Goal: Information Seeking & Learning: Learn about a topic

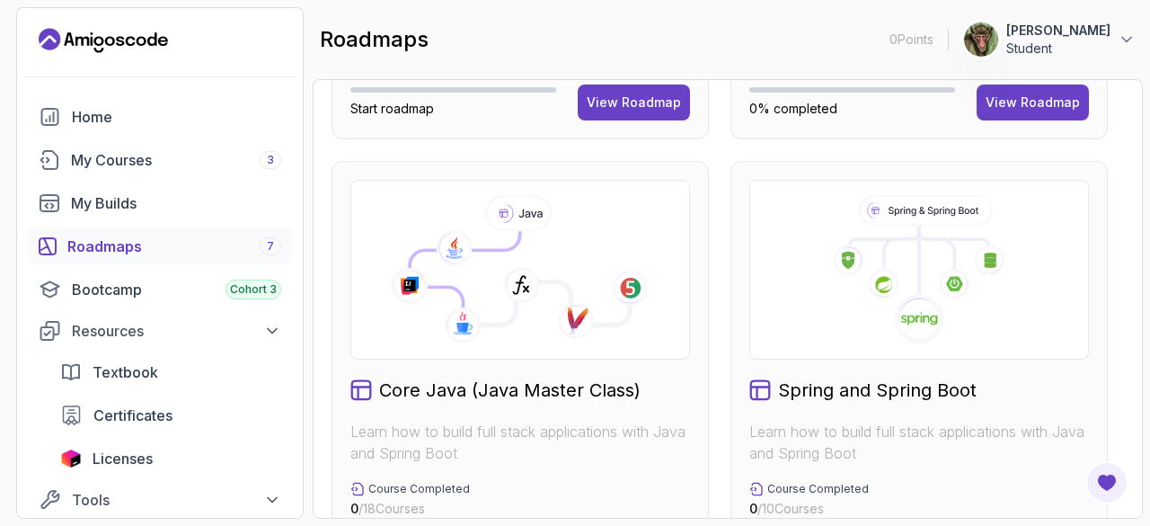
scroll to position [440, 0]
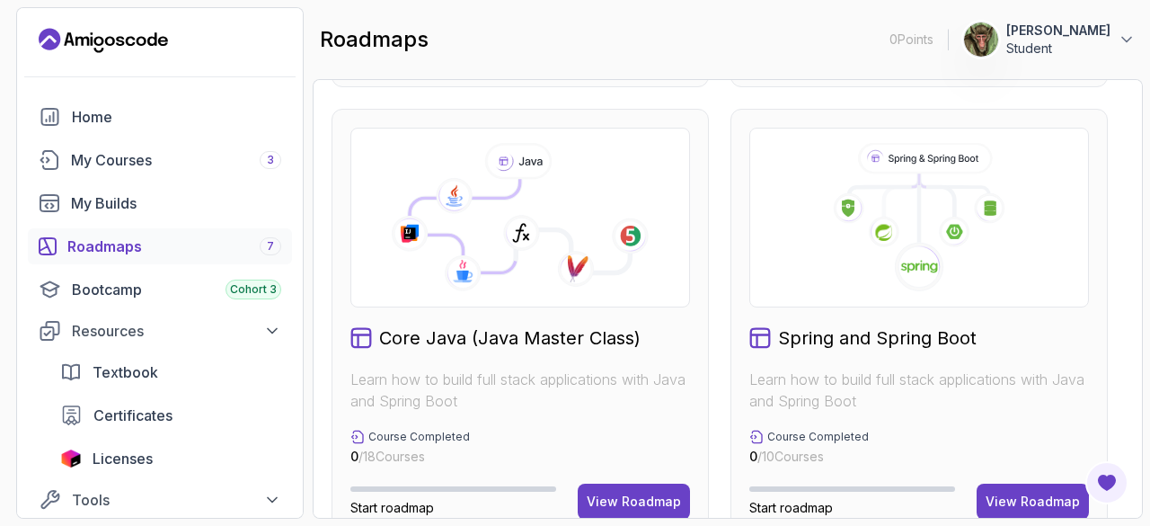
click at [544, 261] on icon at bounding box center [520, 217] width 309 height 149
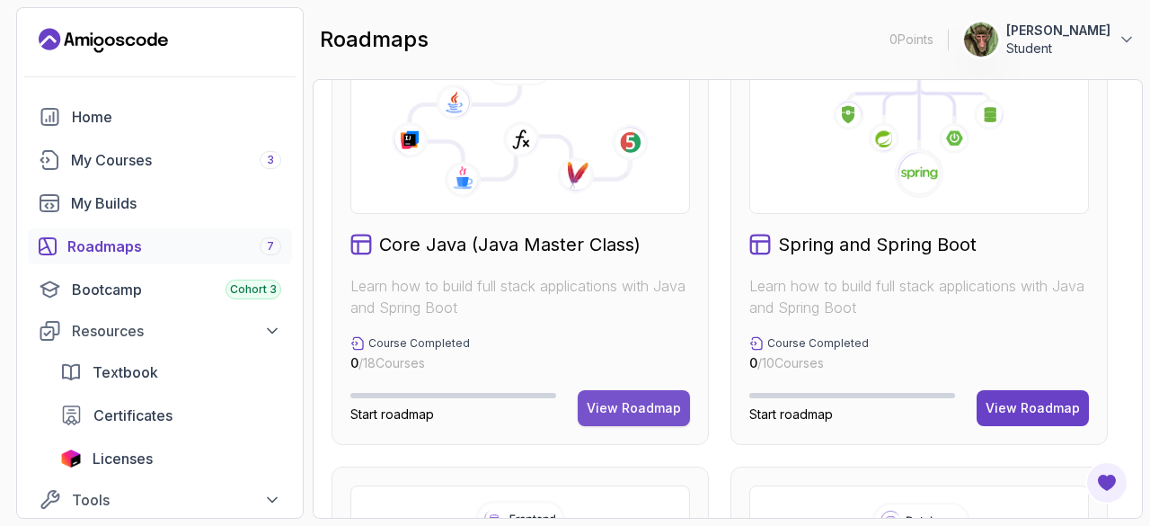
click at [647, 402] on div "View Roadmap" at bounding box center [634, 408] width 94 height 18
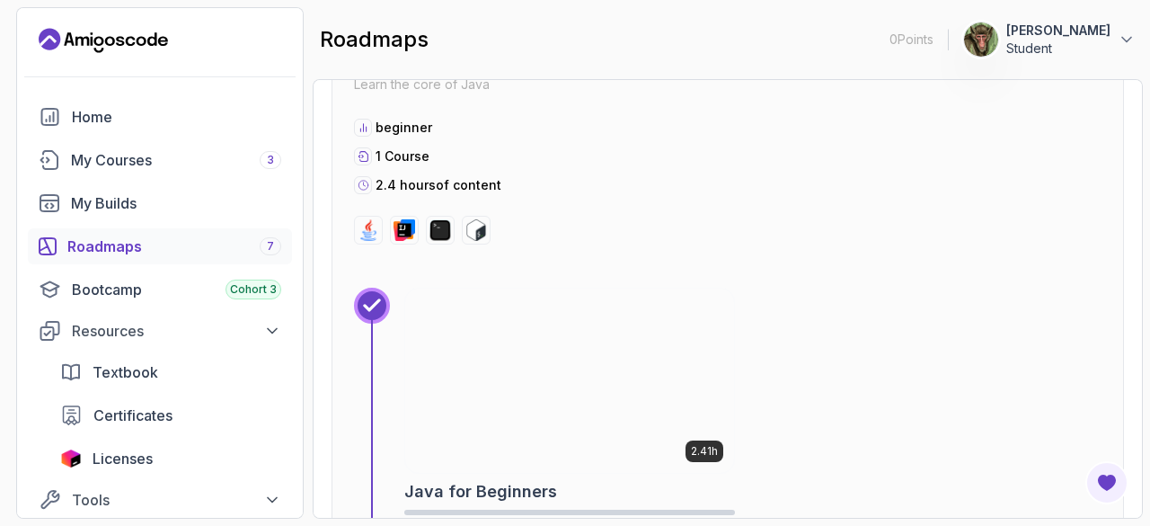
scroll to position [674, 0]
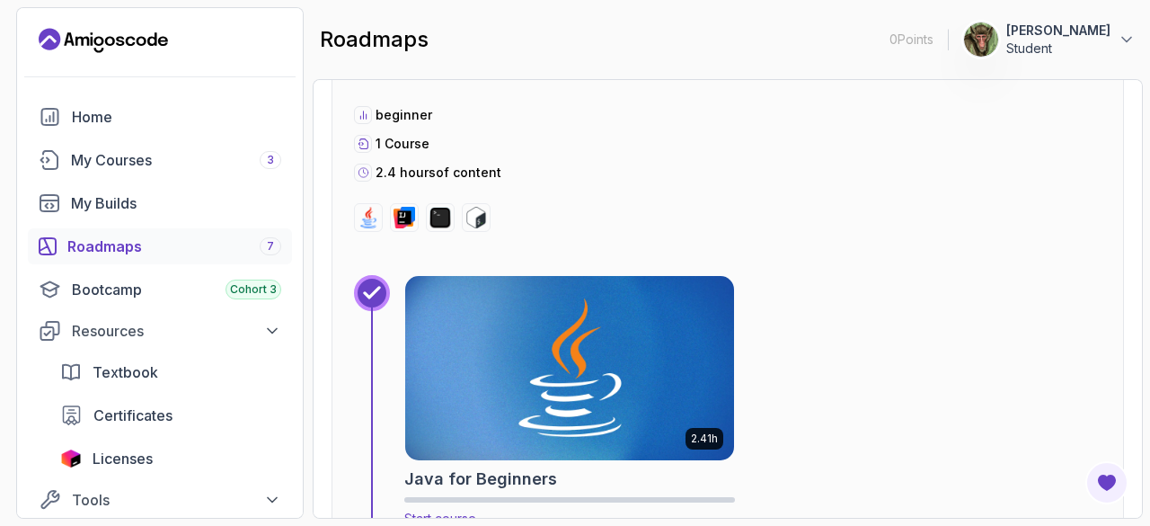
click at [561, 393] on img at bounding box center [569, 367] width 345 height 193
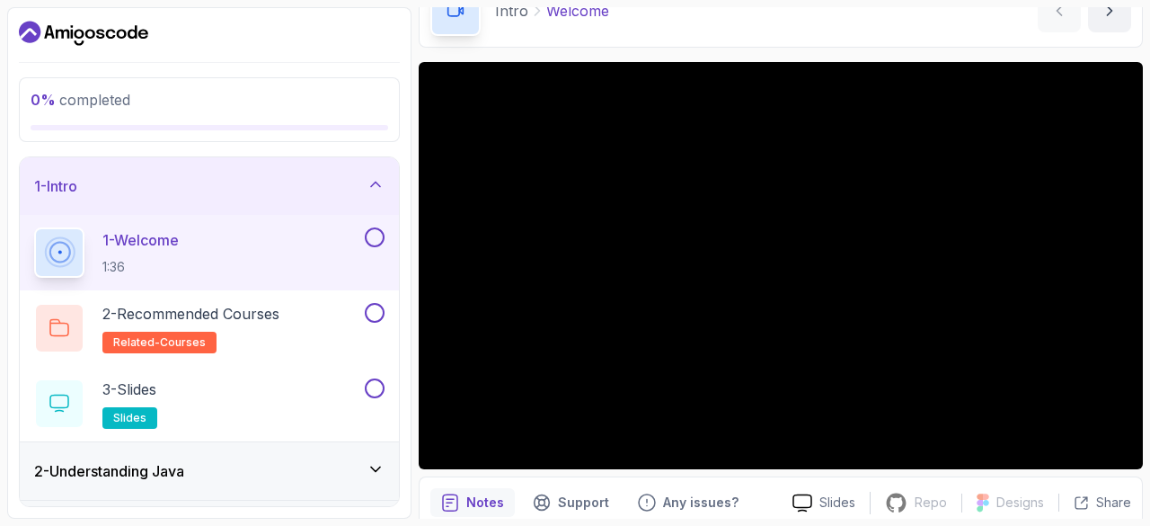
scroll to position [172, 0]
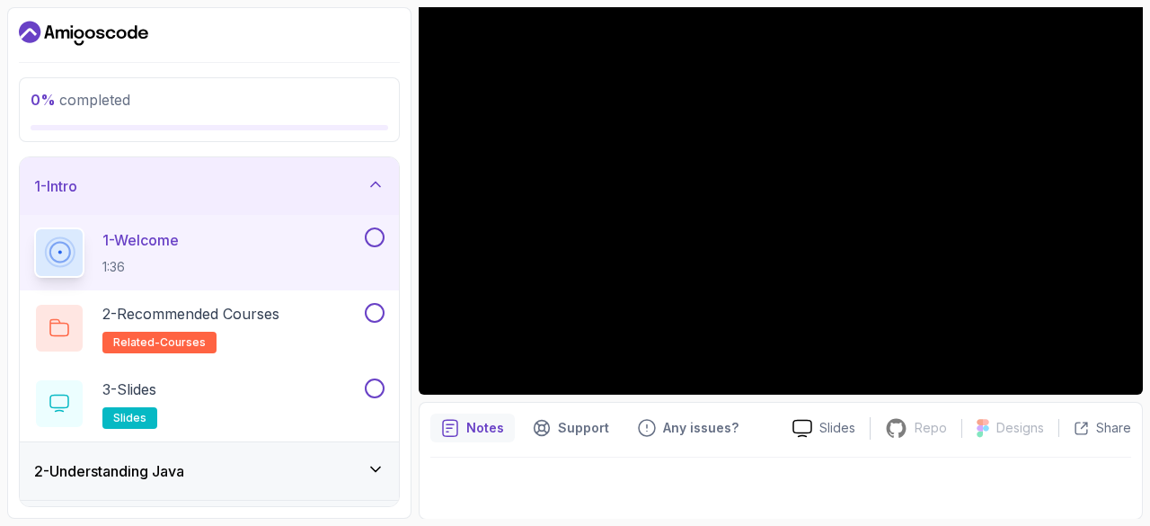
click at [646, 272] on div at bounding box center [781, 190] width 724 height 407
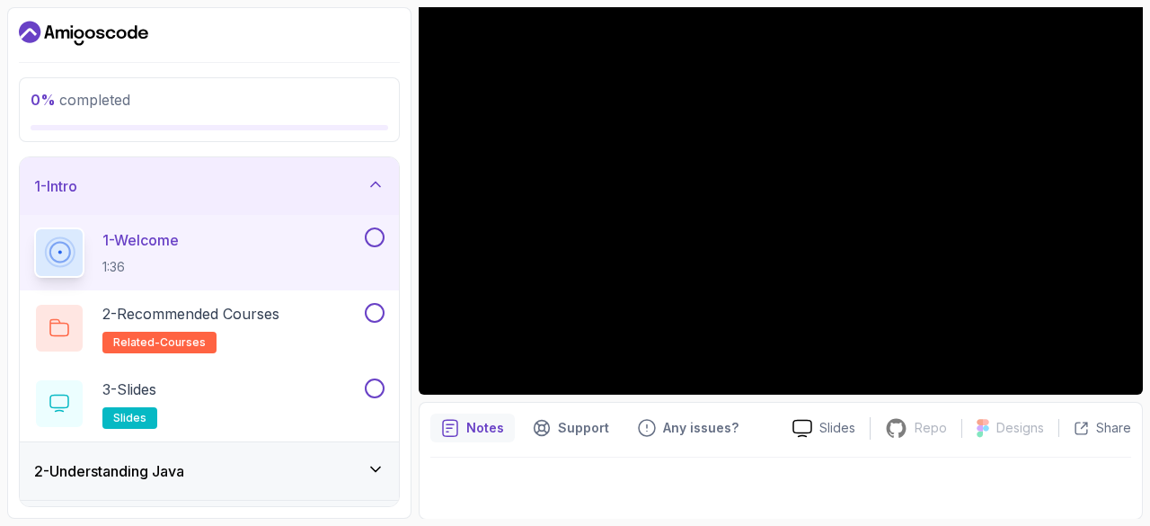
click at [646, 272] on div at bounding box center [781, 190] width 724 height 407
click at [141, 242] on p "1 - Welcome" at bounding box center [140, 240] width 76 height 22
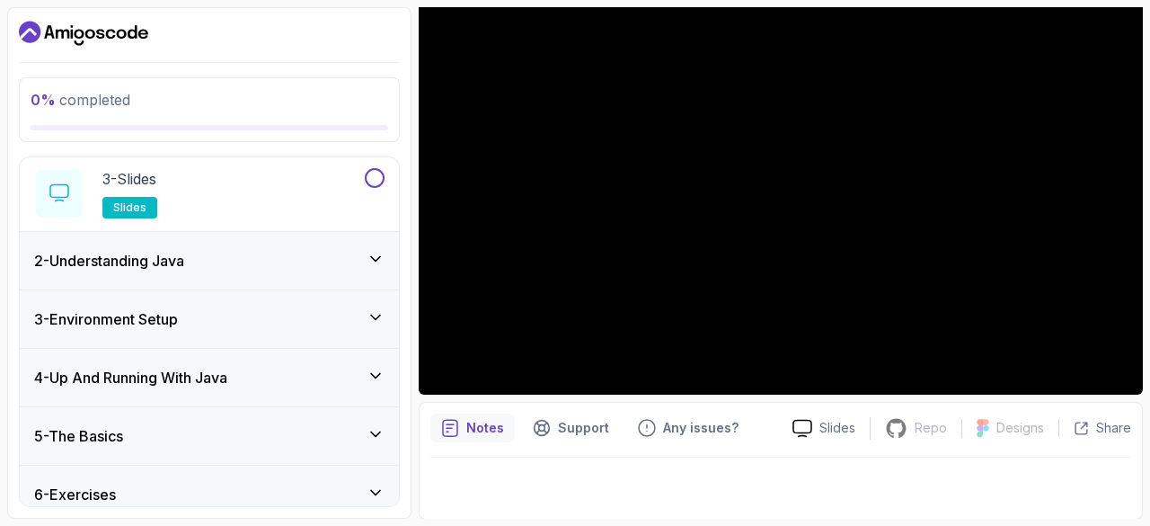
scroll to position [211, 0]
click at [319, 259] on div "2 - Understanding Java" at bounding box center [209, 260] width 350 height 22
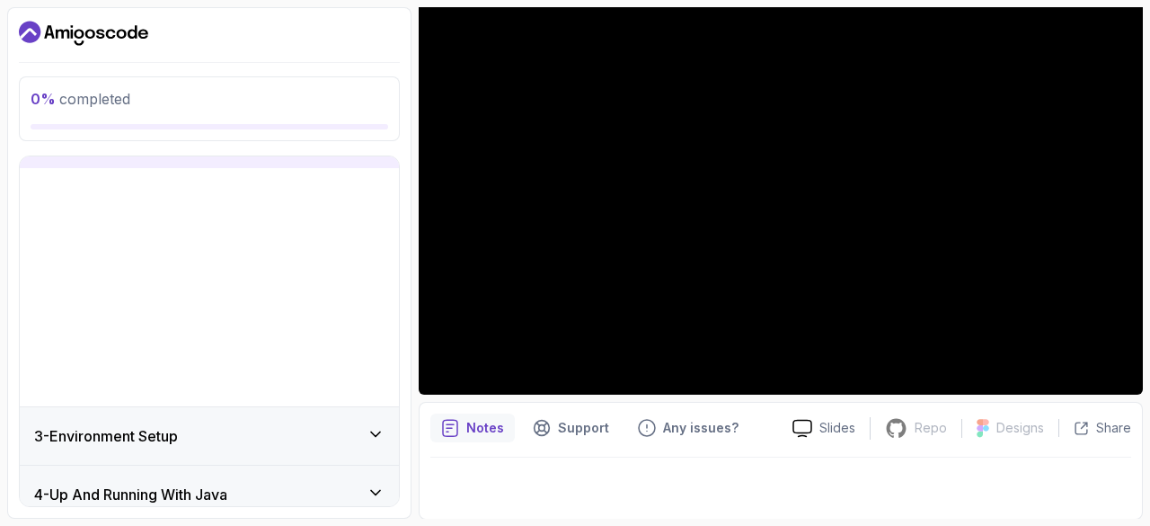
scroll to position [55, 0]
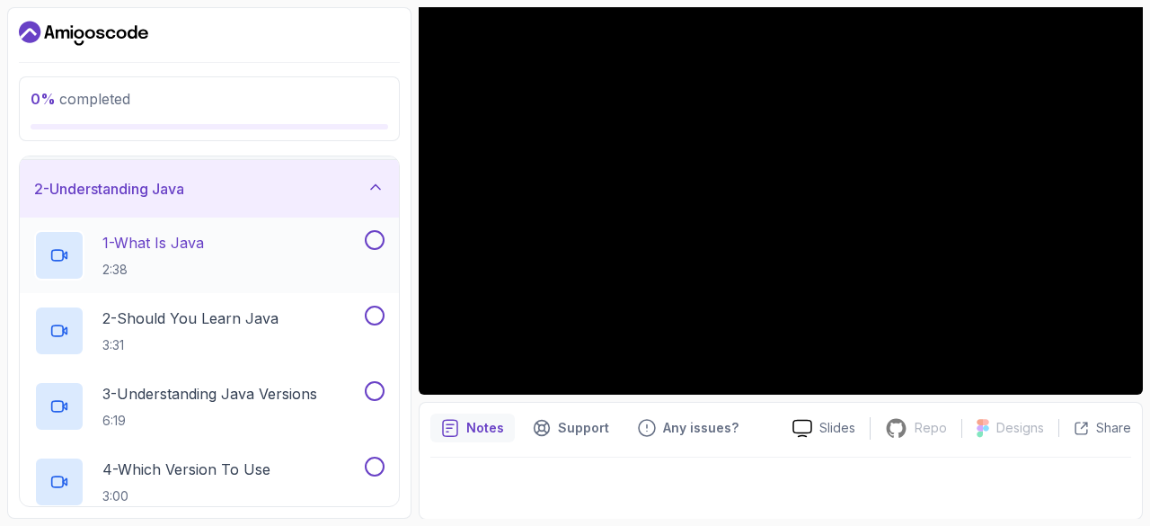
click at [138, 238] on p "1 - What Is Java" at bounding box center [153, 243] width 102 height 22
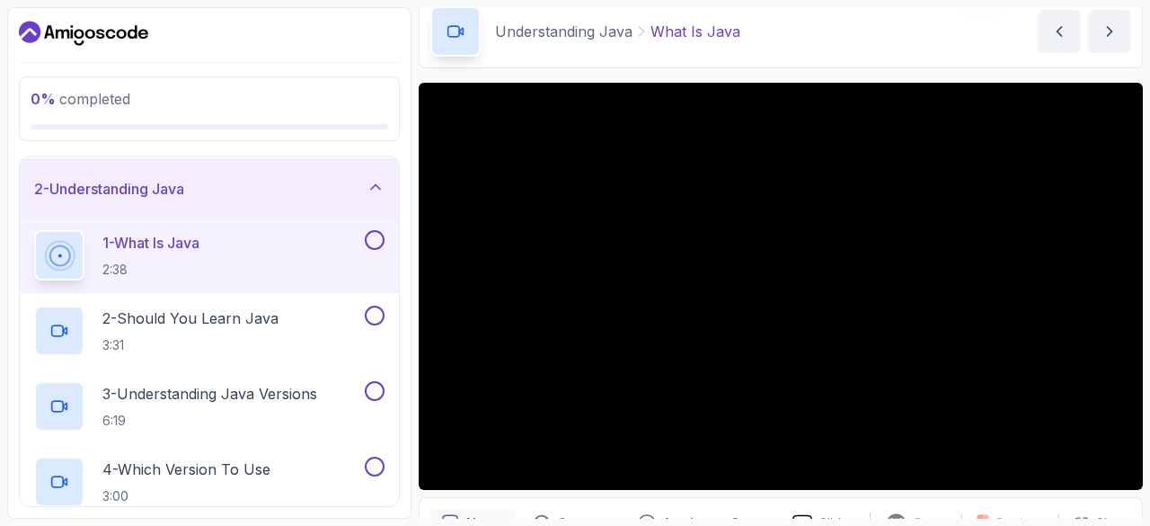
scroll to position [76, 0]
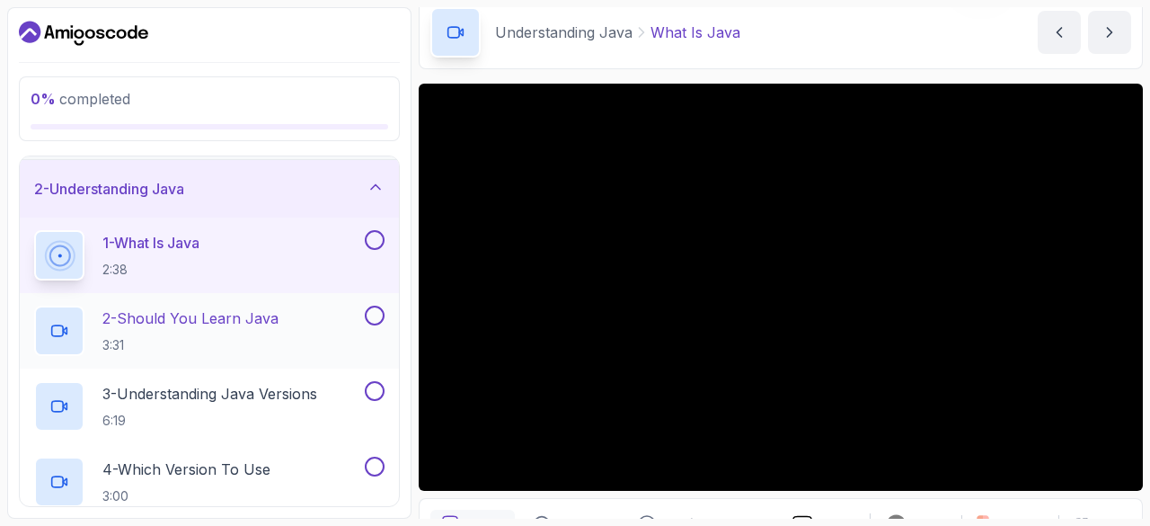
click at [176, 331] on h2 "2 - Should You Learn Java 3:31" at bounding box center [190, 330] width 176 height 47
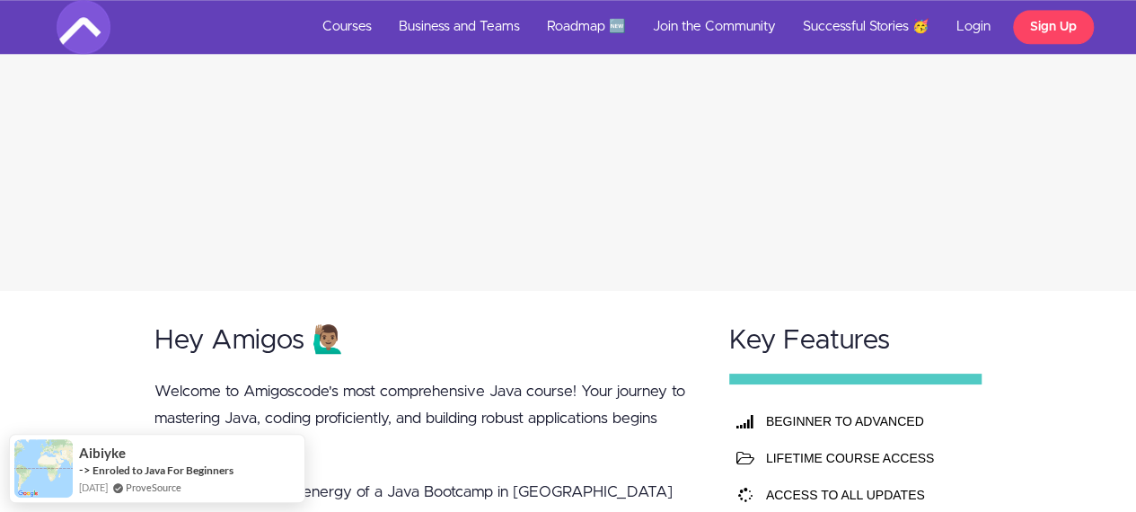
scroll to position [658, 0]
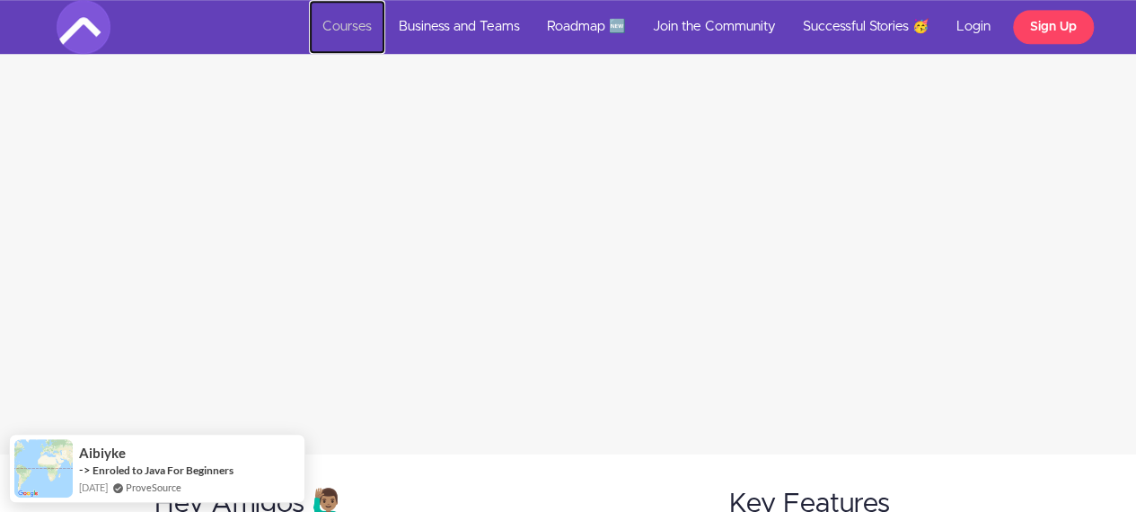
click at [345, 27] on link "Courses" at bounding box center [347, 27] width 76 height 54
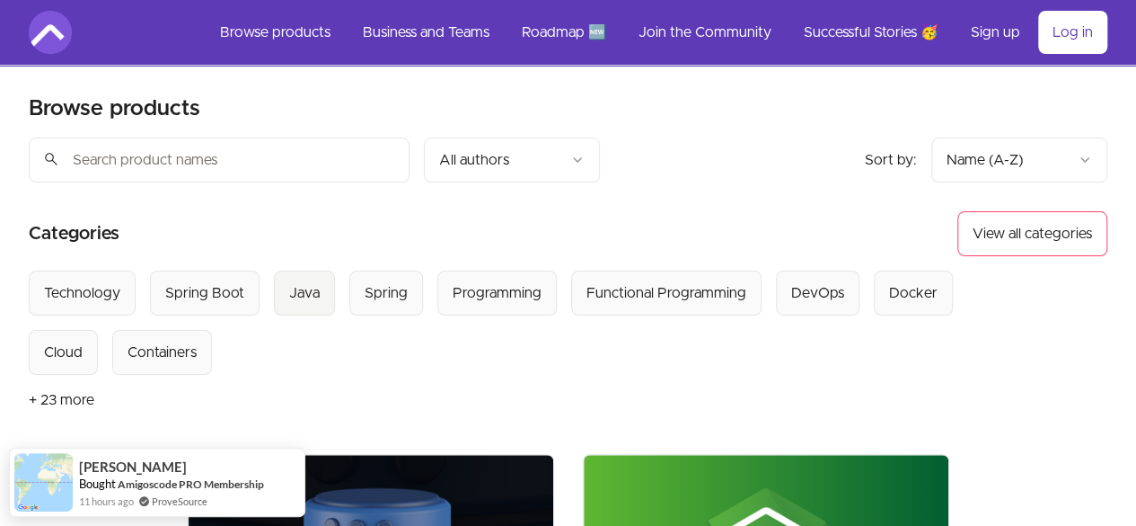
click at [309, 293] on div "Java" at bounding box center [304, 293] width 31 height 22
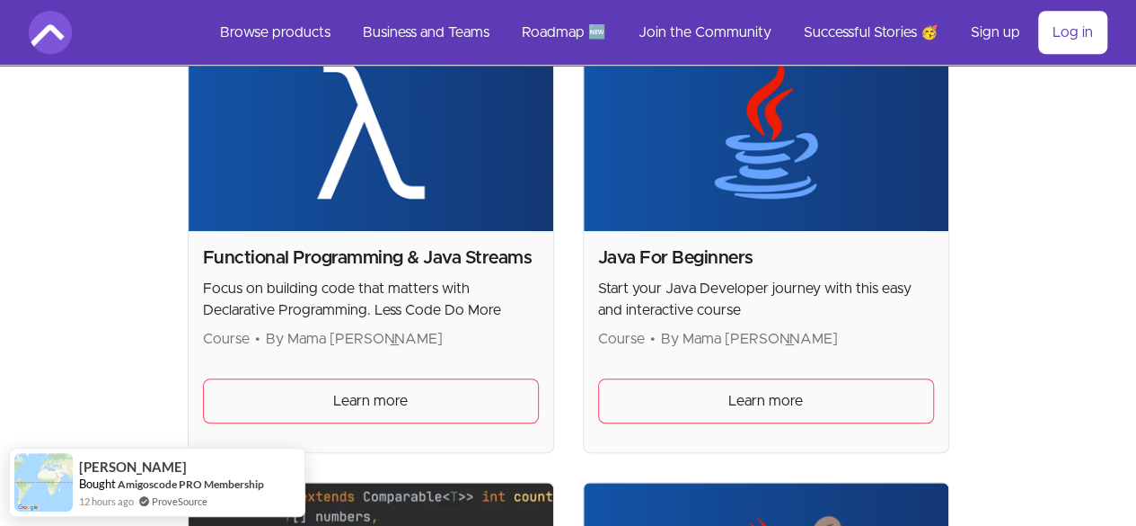
scroll to position [429, 0]
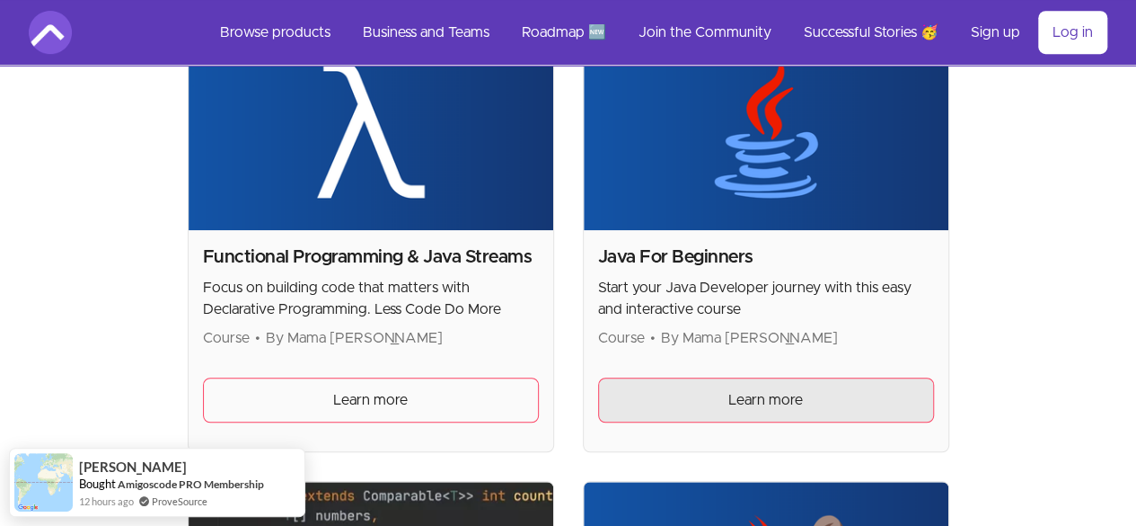
click at [729, 411] on span "Learn more" at bounding box center [766, 400] width 75 height 22
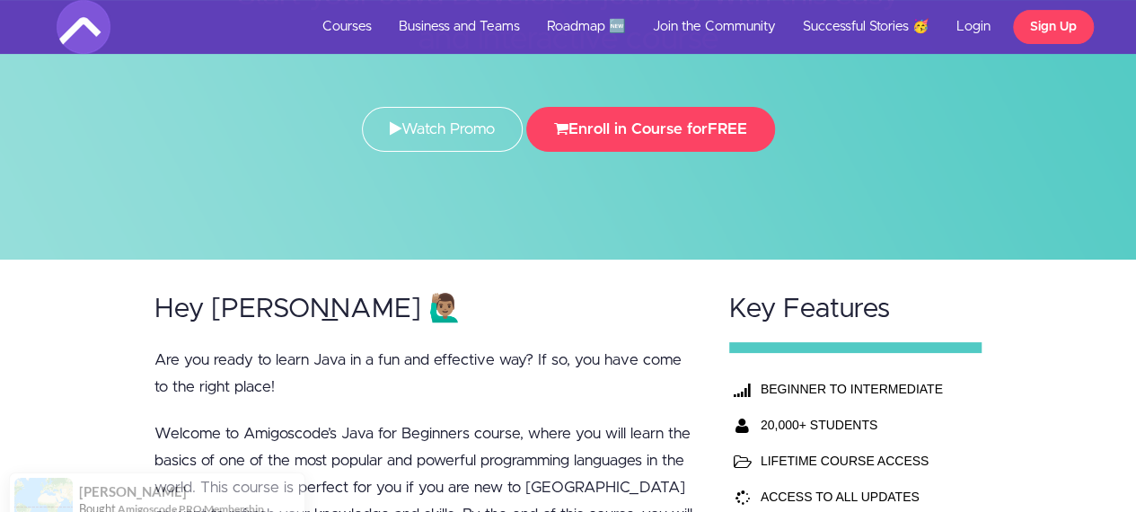
scroll to position [240, 0]
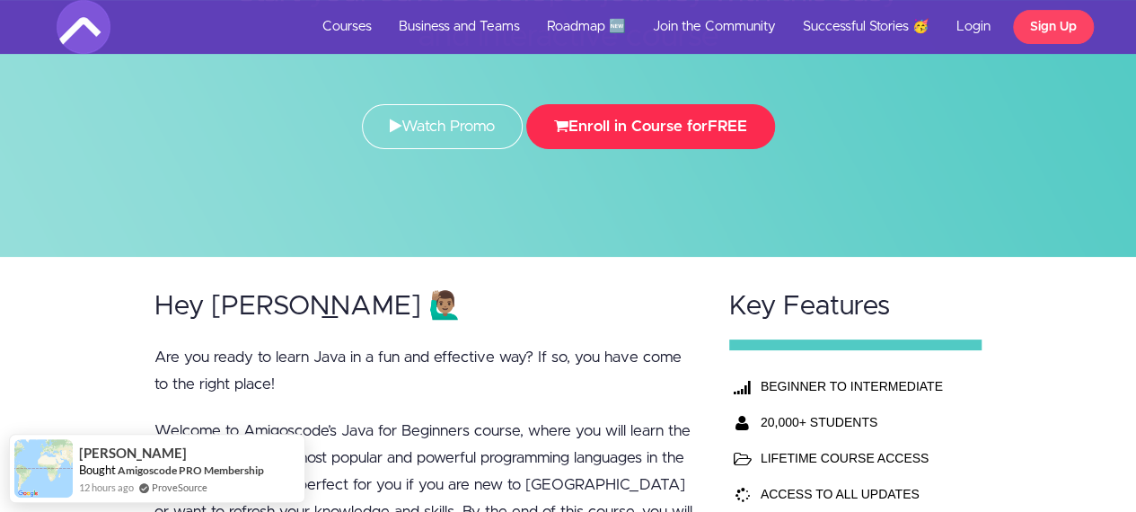
click at [711, 128] on button "Enroll in Course for FREE" at bounding box center [650, 126] width 249 height 45
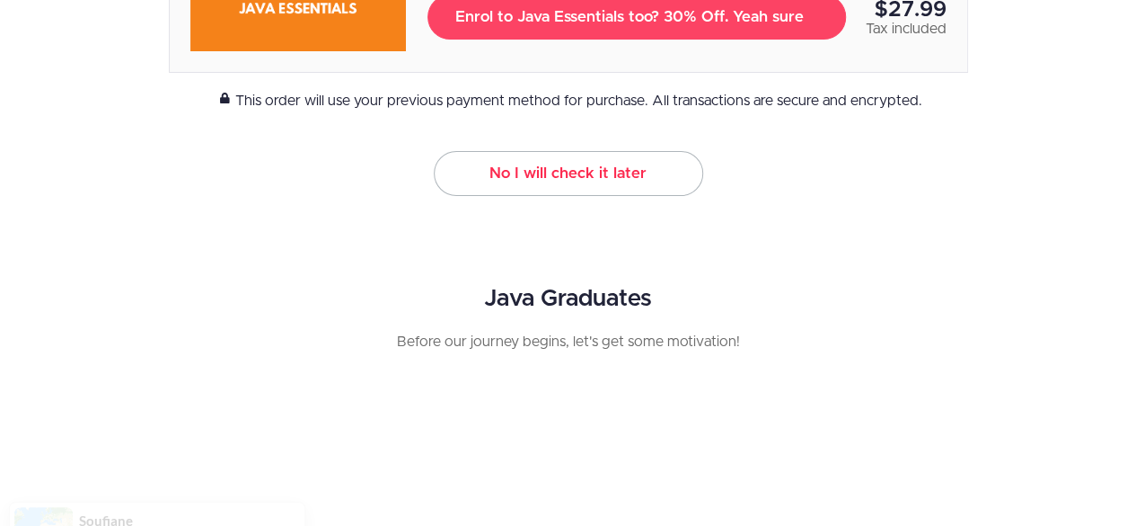
scroll to position [442, 0]
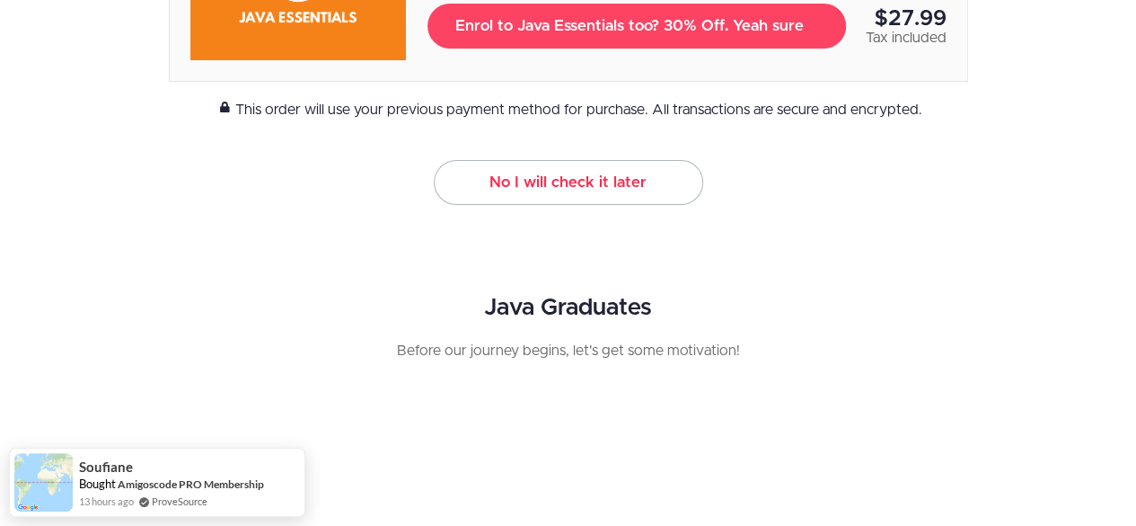
click at [575, 175] on link "No I will check it later" at bounding box center [569, 182] width 270 height 45
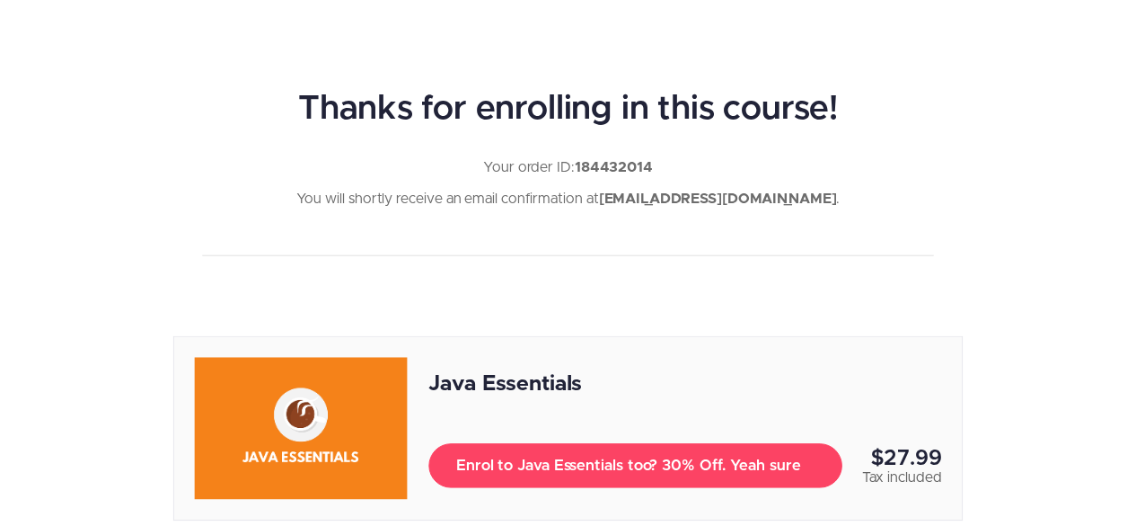
scroll to position [442, 0]
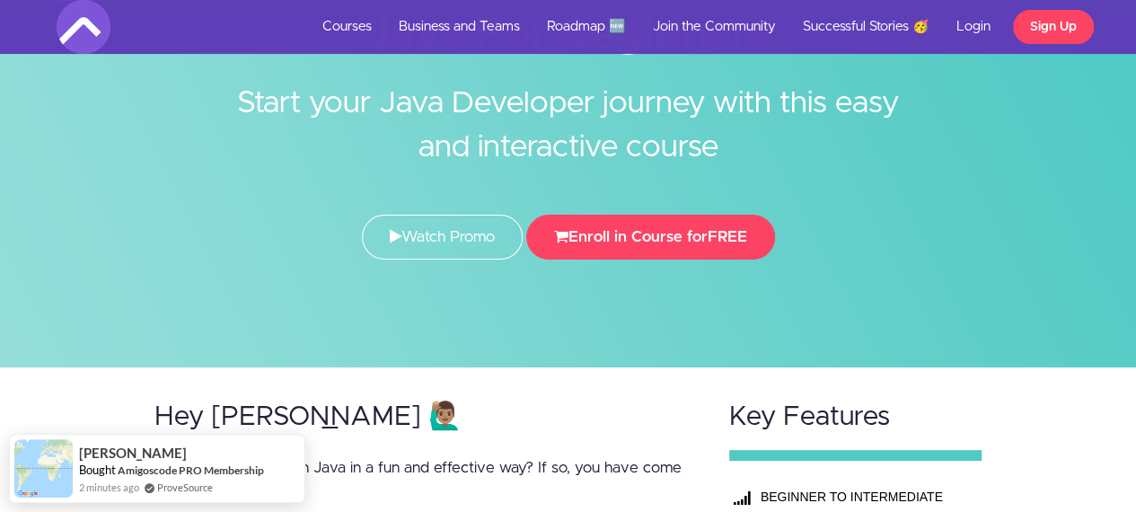
scroll to position [130, 0]
click at [361, 19] on link "Courses" at bounding box center [347, 27] width 76 height 54
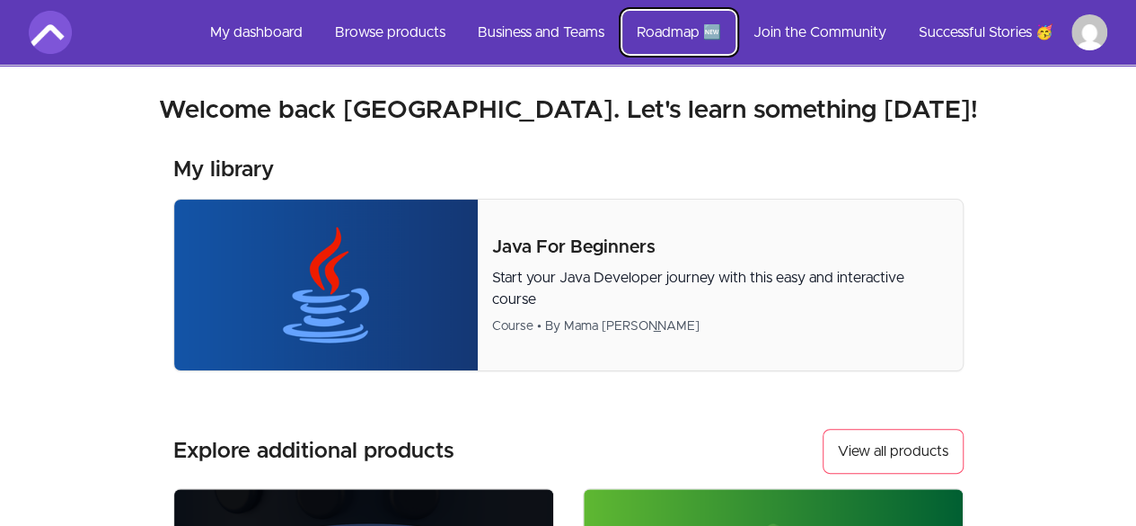
click at [688, 30] on link "Roadmap 🆕" at bounding box center [679, 32] width 113 height 43
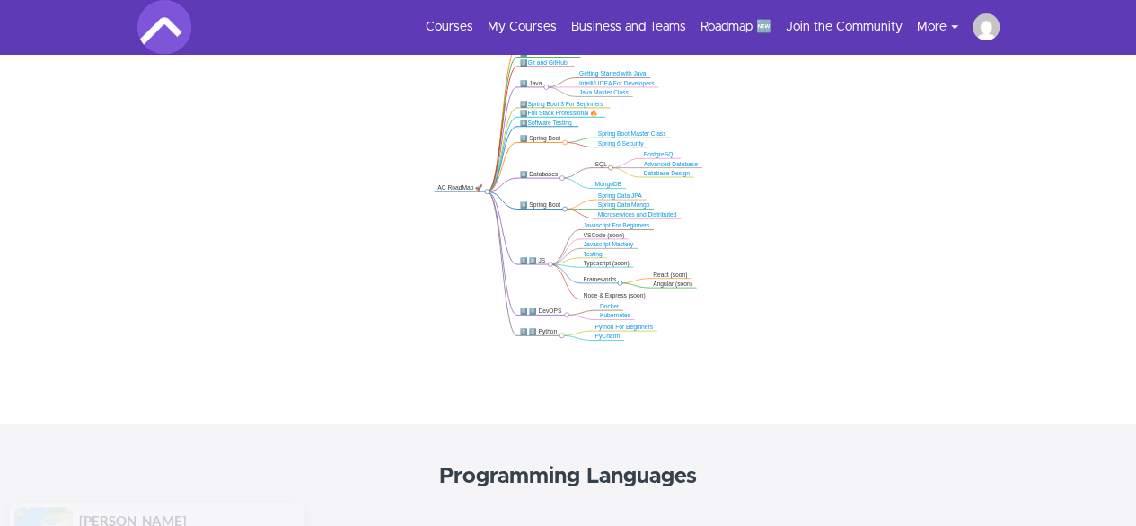
scroll to position [410, 0]
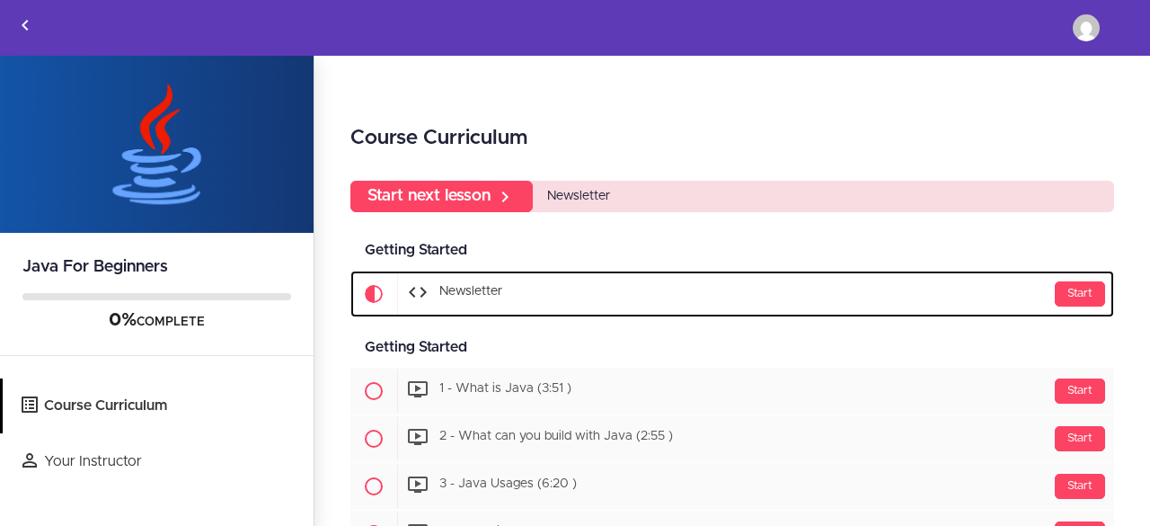
click at [734, 285] on div "Start Newsletter" at bounding box center [755, 293] width 717 height 43
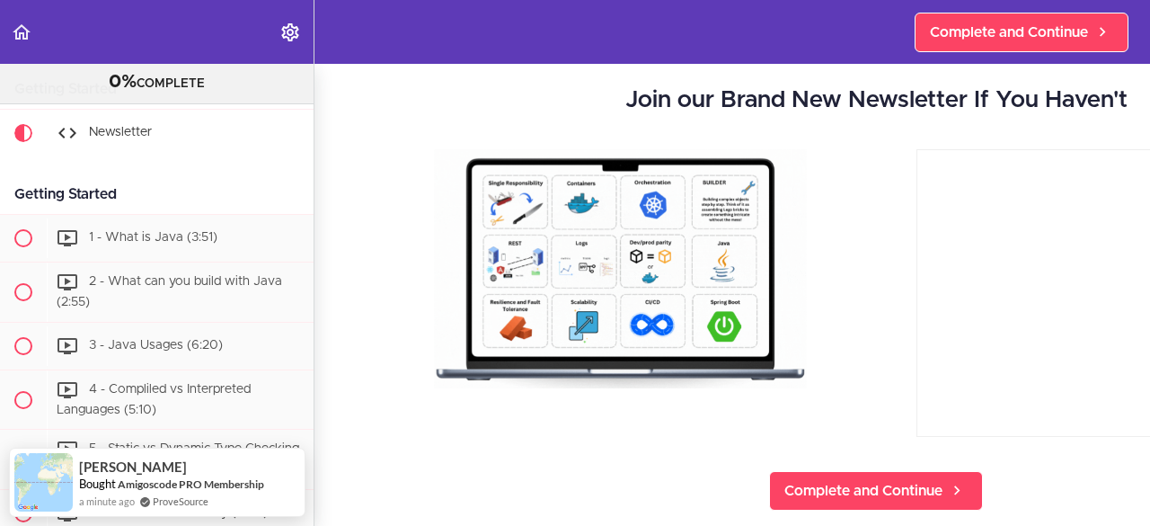
scroll to position [67, 0]
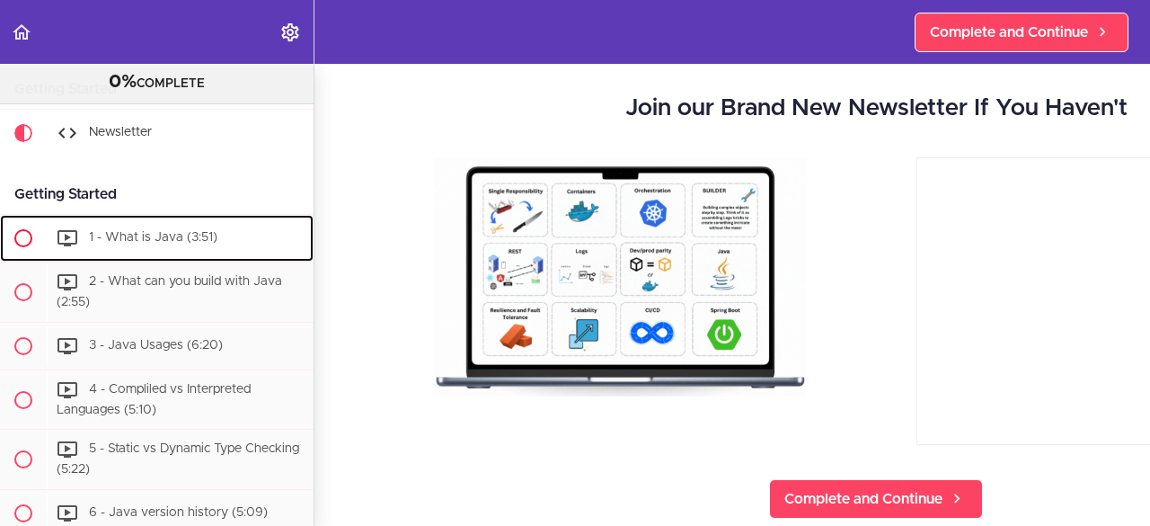
click at [191, 243] on div "1 - What is Java (3:51)" at bounding box center [180, 238] width 267 height 40
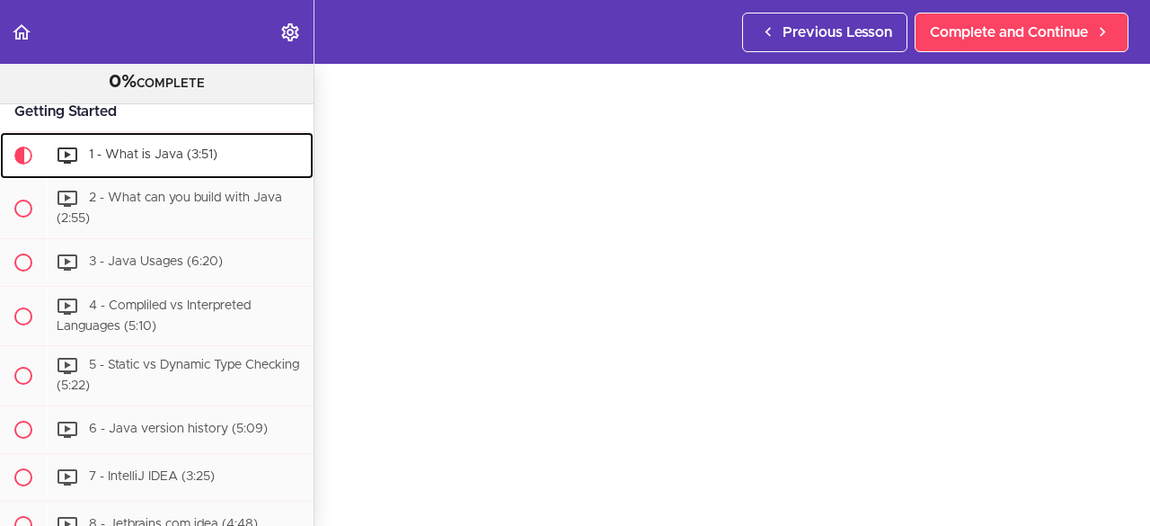
scroll to position [67, 0]
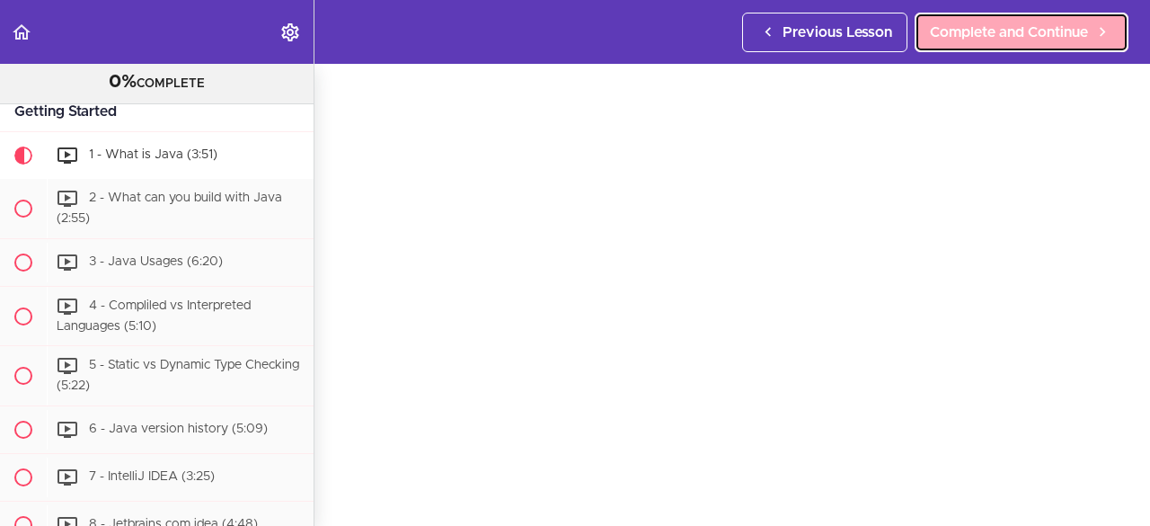
click at [1038, 37] on span "Complete and Continue" at bounding box center [1009, 33] width 158 height 22
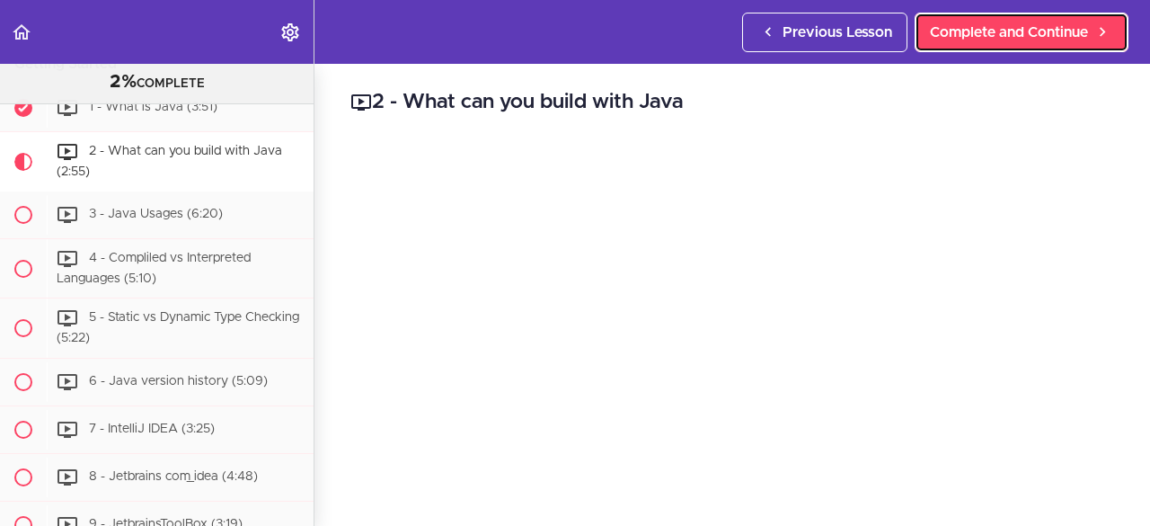
scroll to position [91, 0]
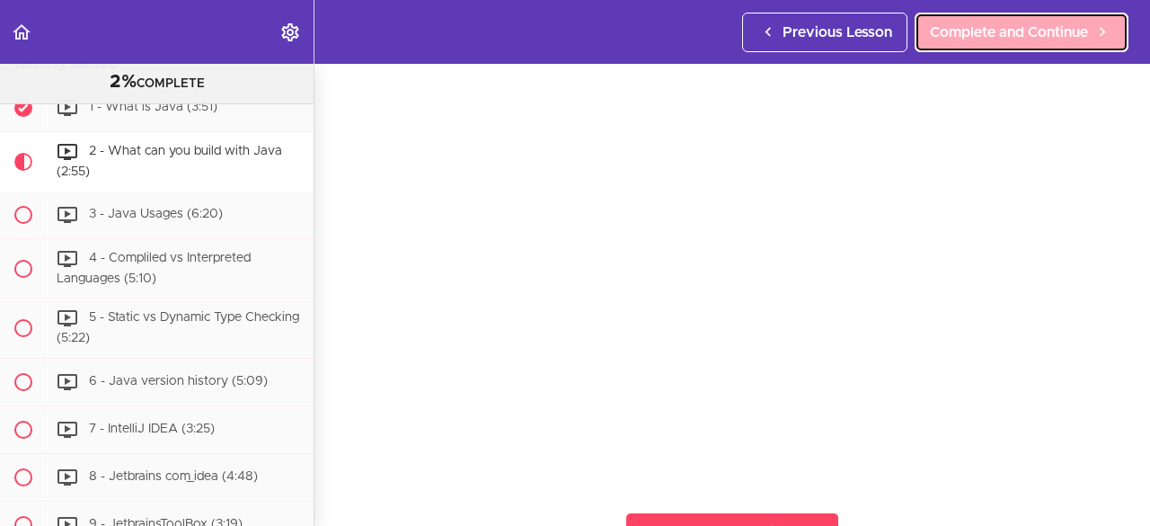
click at [1031, 22] on span "Complete and Continue" at bounding box center [1009, 33] width 158 height 22
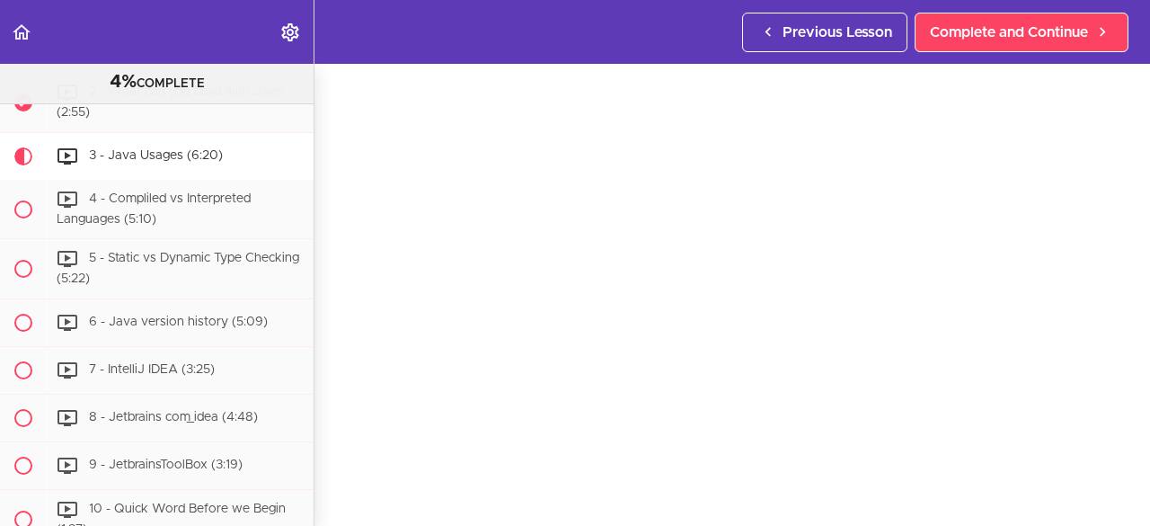
scroll to position [104, 0]
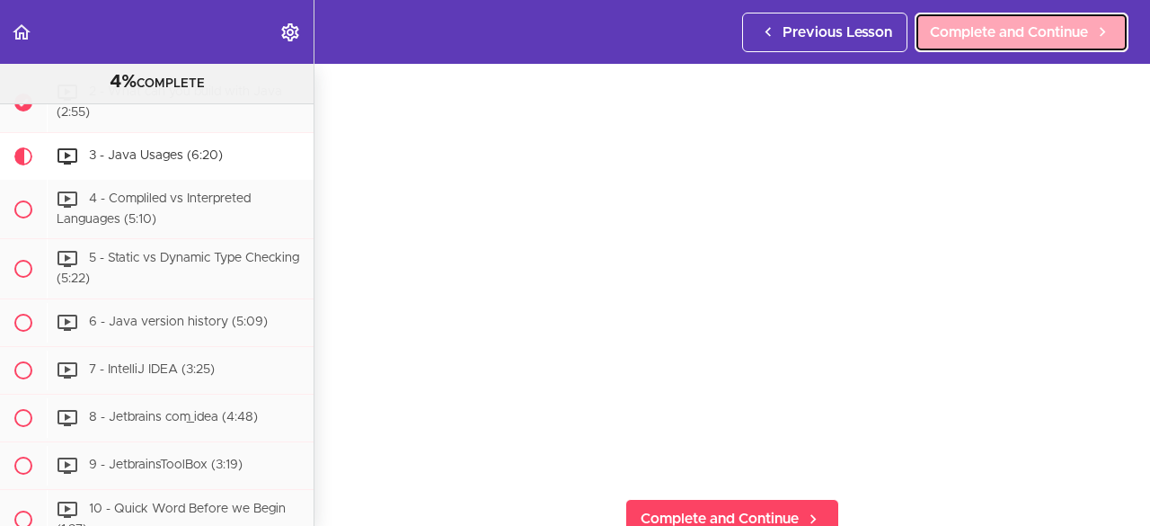
click at [1079, 31] on span "Complete and Continue" at bounding box center [1009, 33] width 158 height 22
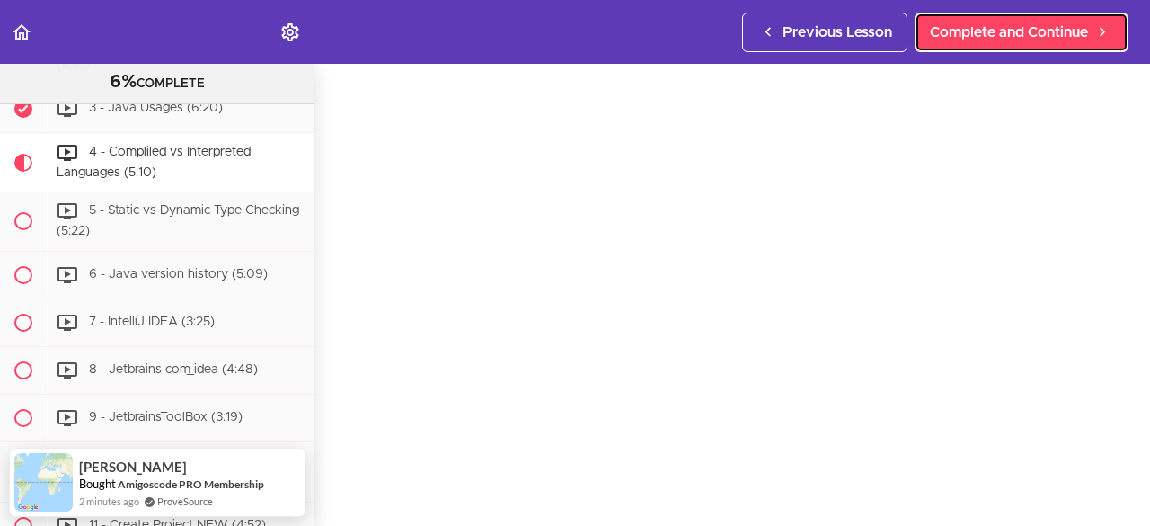
scroll to position [75, 0]
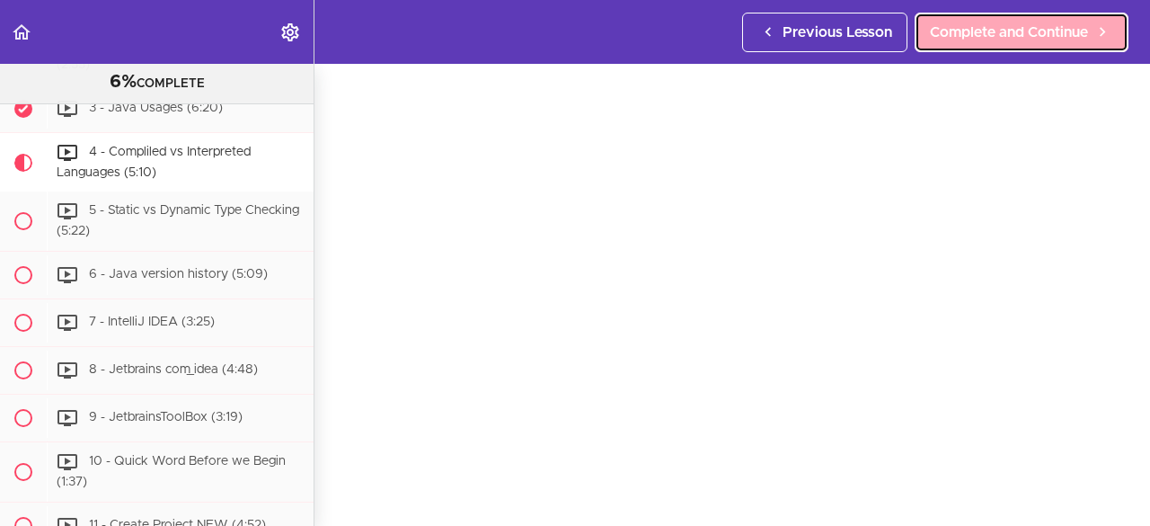
click at [1076, 33] on span "Complete and Continue" at bounding box center [1009, 33] width 158 height 22
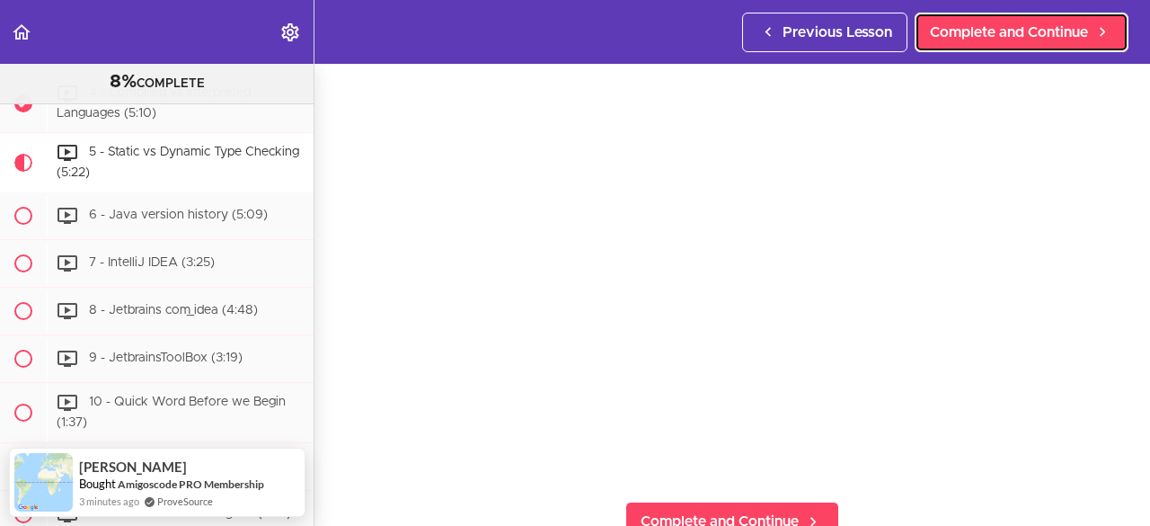
scroll to position [102, 0]
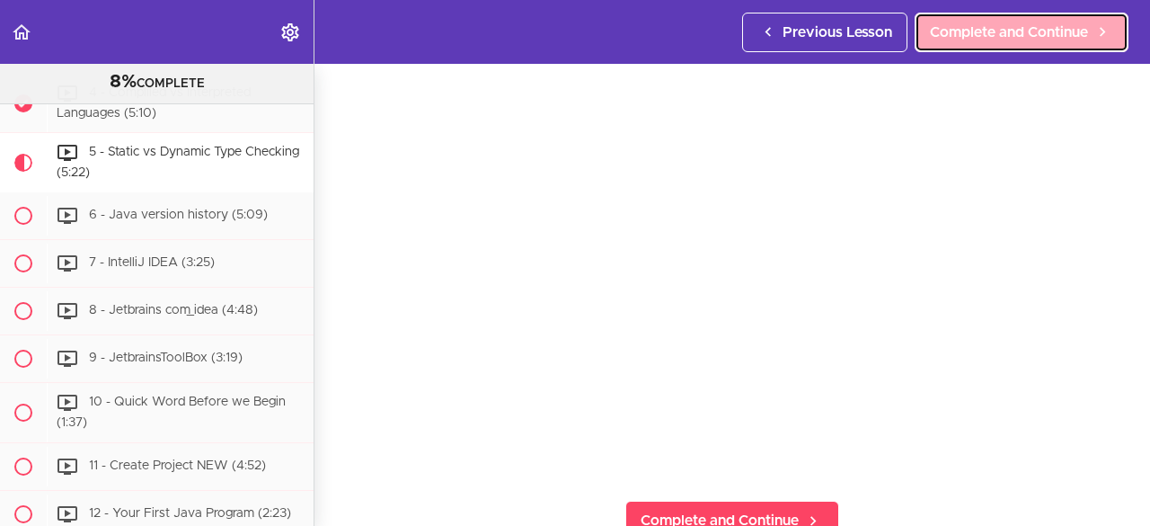
click at [1038, 40] on span "Complete and Continue" at bounding box center [1009, 33] width 158 height 22
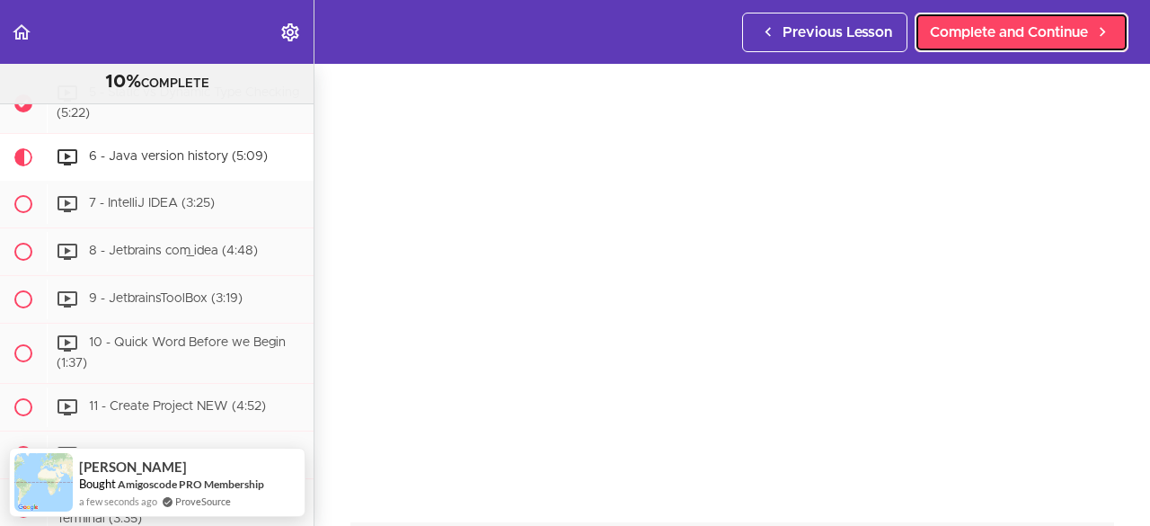
scroll to position [77, 0]
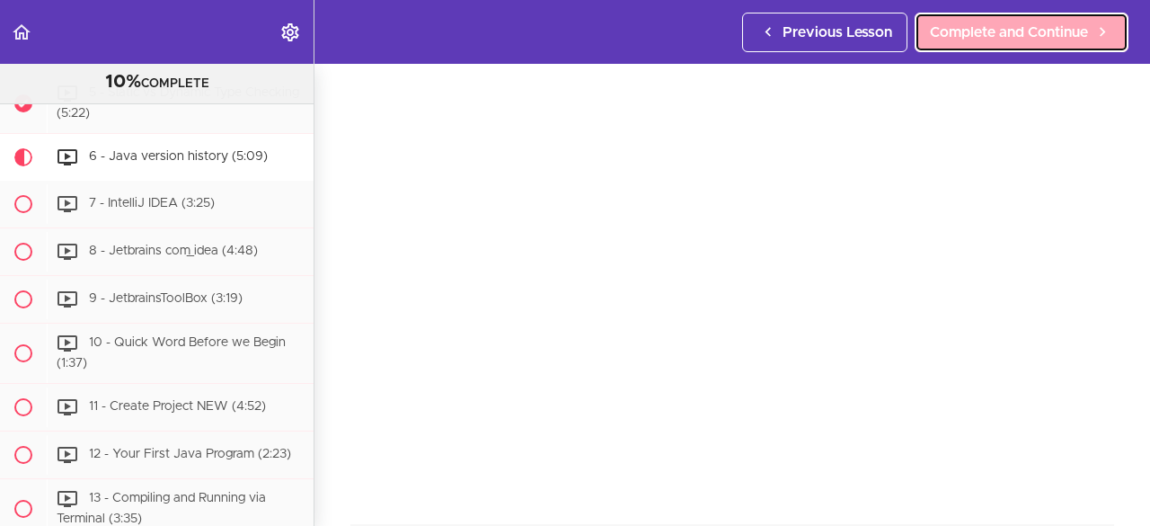
click at [1021, 26] on span "Complete and Continue" at bounding box center [1009, 33] width 158 height 22
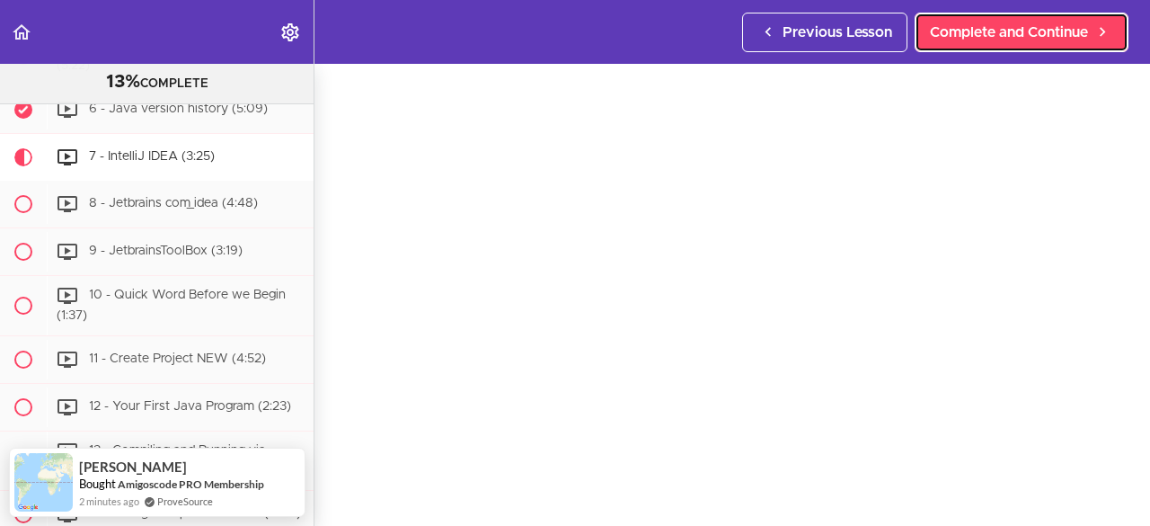
scroll to position [76, 0]
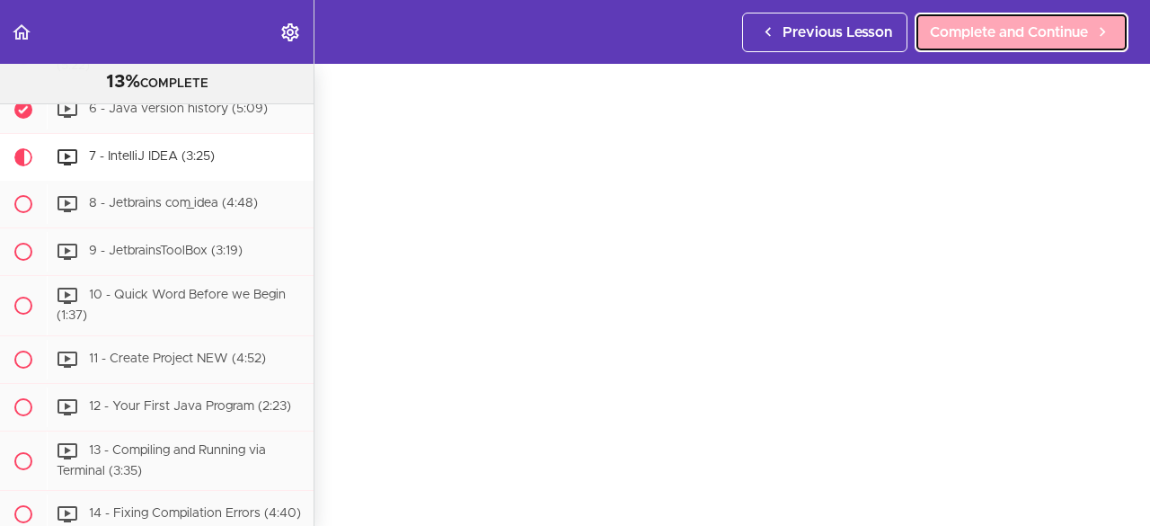
click at [1057, 38] on span "Complete and Continue" at bounding box center [1009, 33] width 158 height 22
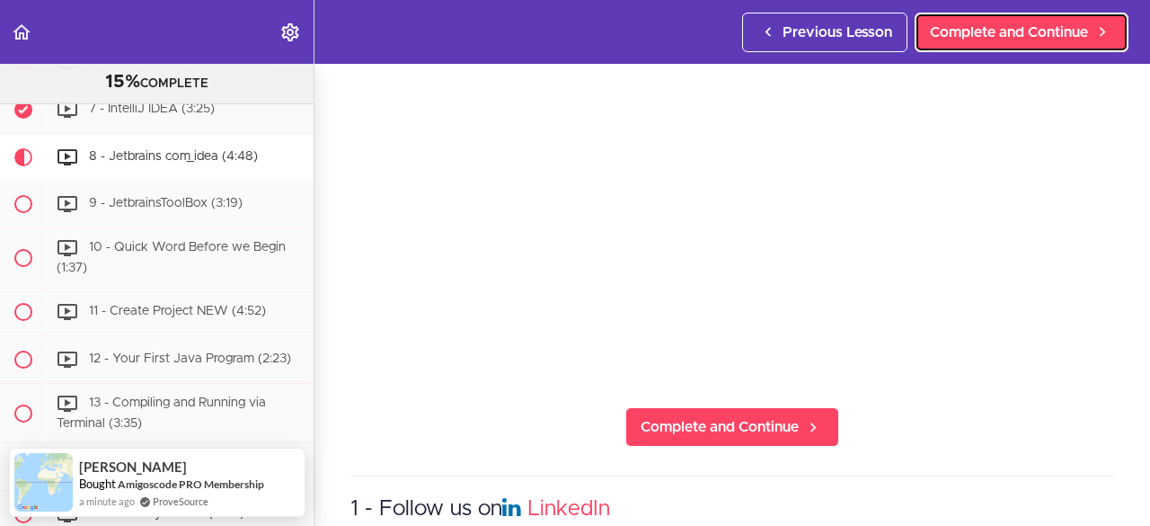
scroll to position [199, 0]
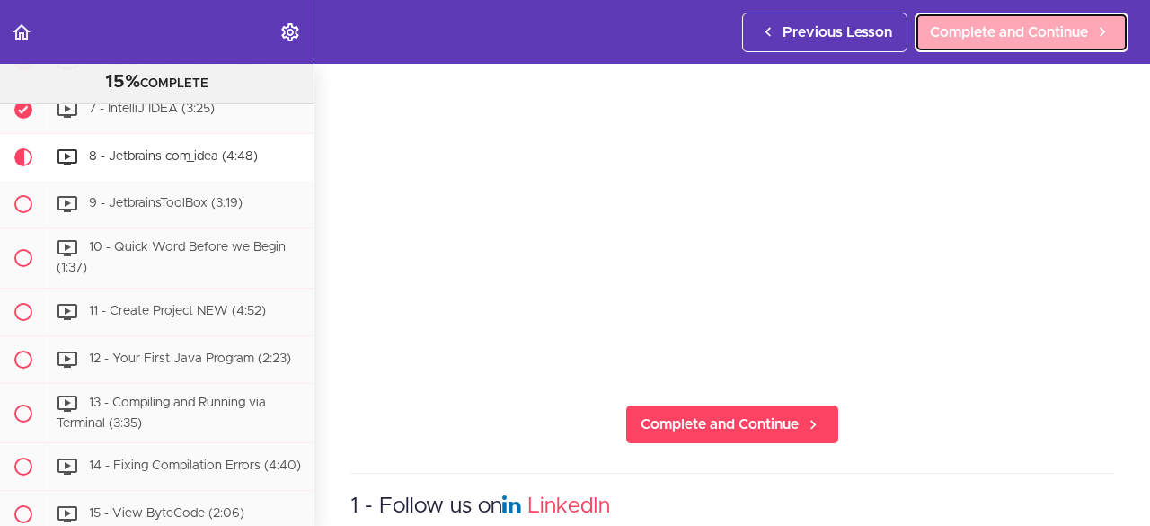
click at [1047, 28] on span "Complete and Continue" at bounding box center [1009, 33] width 158 height 22
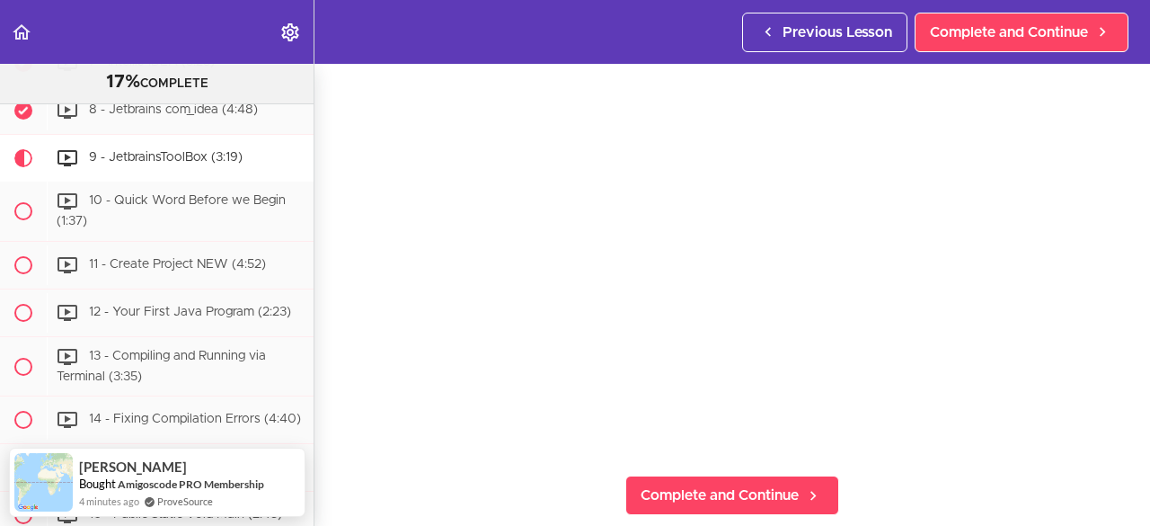
scroll to position [130, 0]
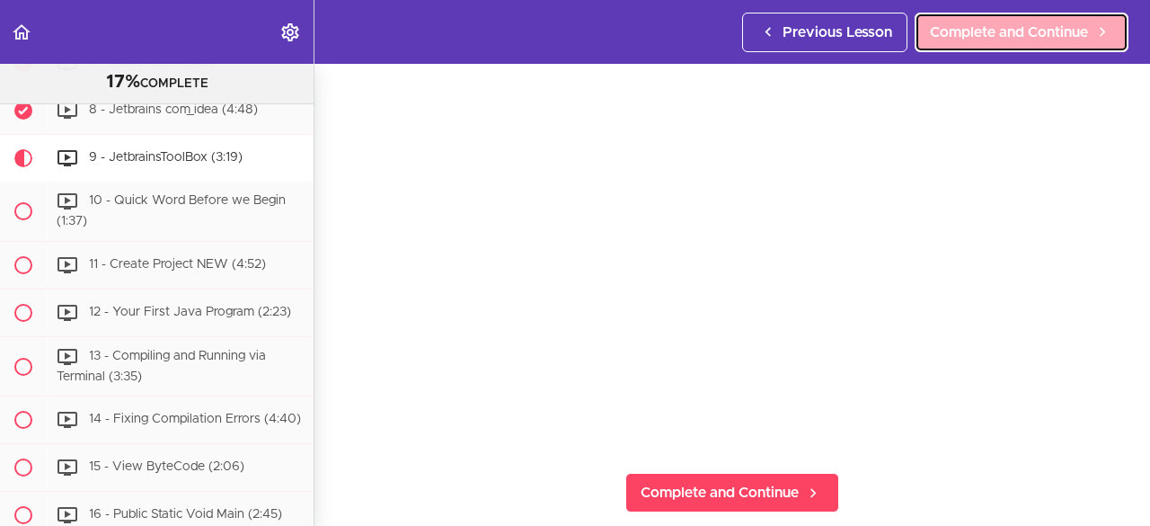
click at [1056, 38] on span "Complete and Continue" at bounding box center [1009, 33] width 158 height 22
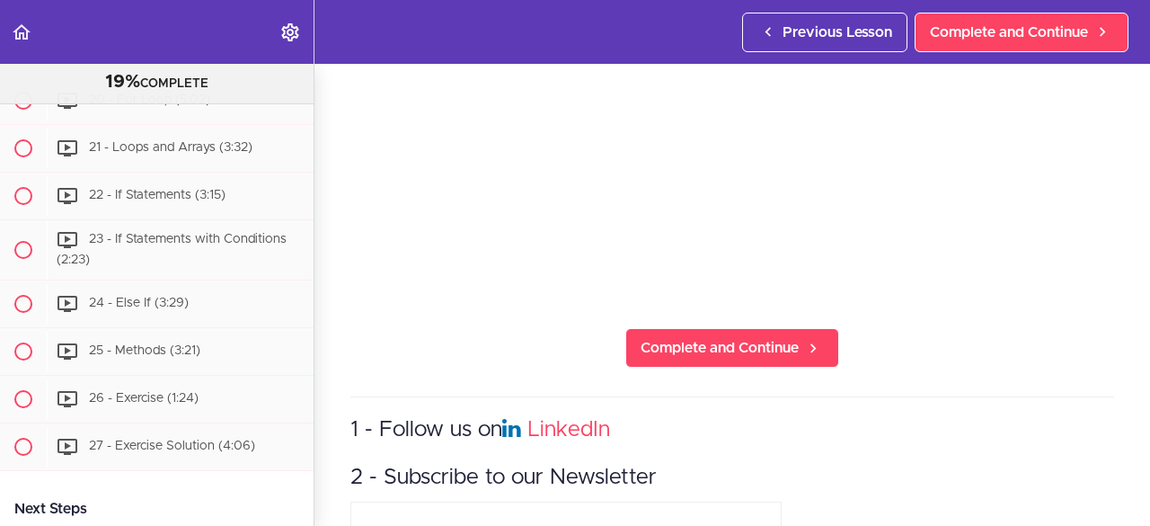
scroll to position [2269, 0]
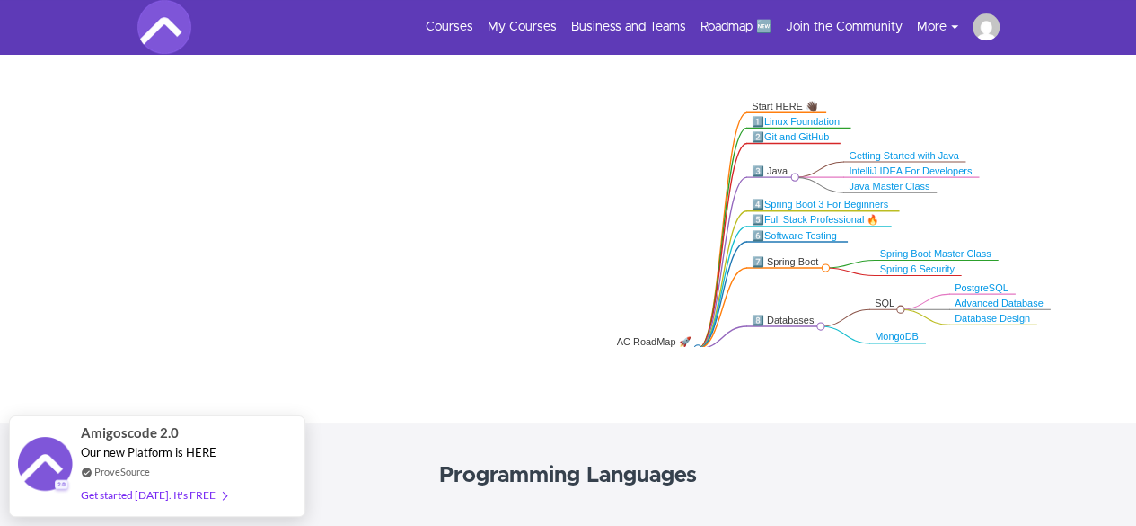
click at [941, 27] on button "More" at bounding box center [945, 27] width 56 height 18
click at [446, 141] on icon ".markmap{font:300 16px/20px sans-serif}.markmap-link{fill:none}.markmap-node>ci…" at bounding box center [568, 188] width 1136 height 315
click at [458, 23] on link "Courses" at bounding box center [450, 27] width 48 height 18
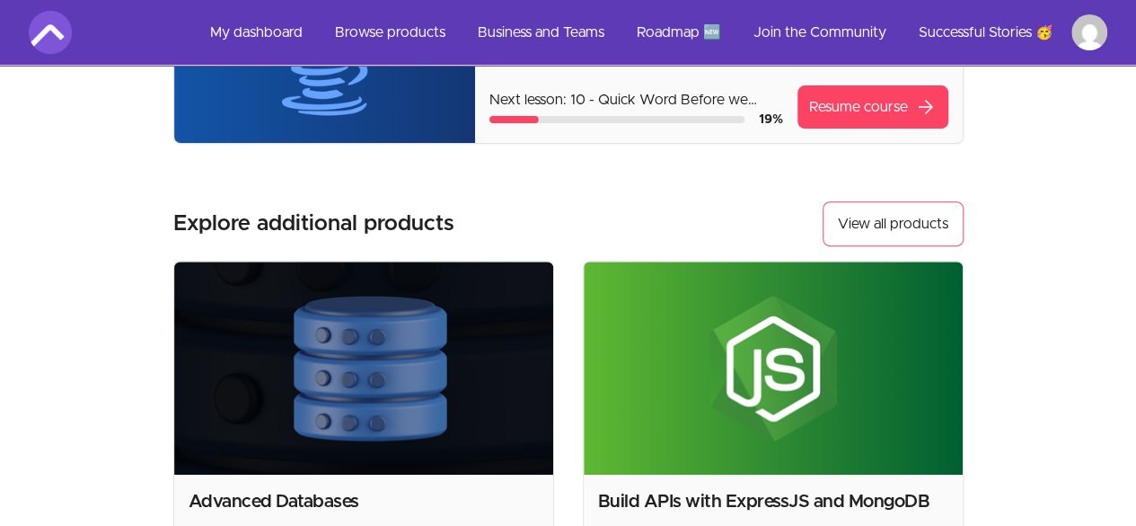
scroll to position [232, 0]
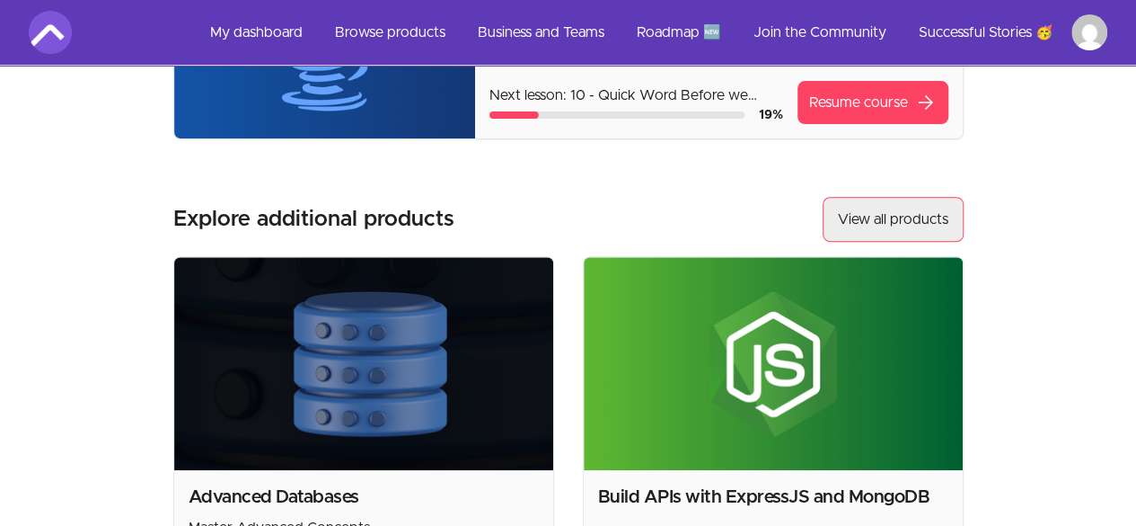
click at [895, 227] on link "View all products" at bounding box center [893, 219] width 141 height 45
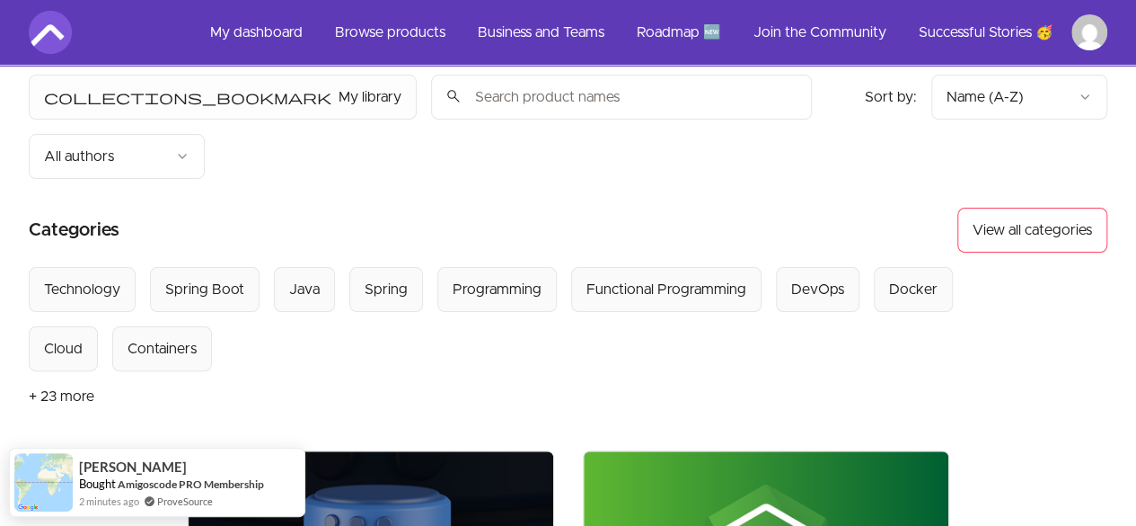
scroll to position [76, 0]
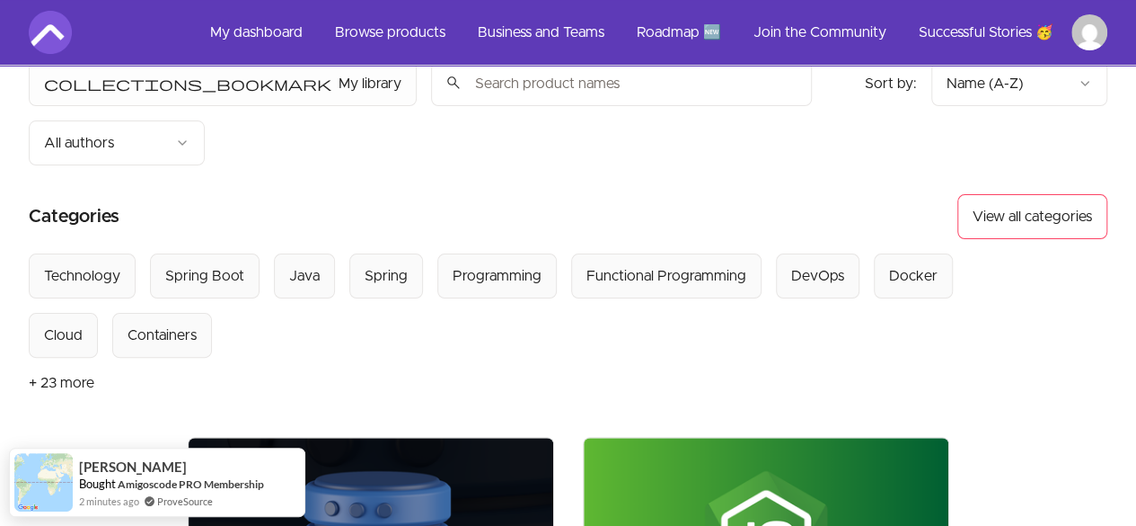
click at [59, 358] on button "+ 23 more" at bounding box center [62, 383] width 66 height 50
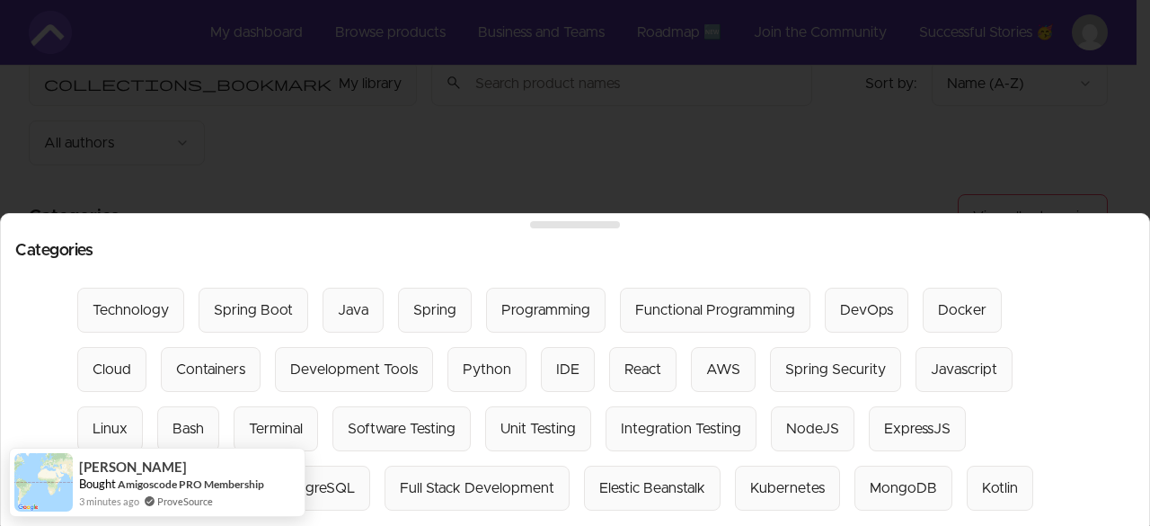
click at [874, 128] on div at bounding box center [575, 263] width 1150 height 526
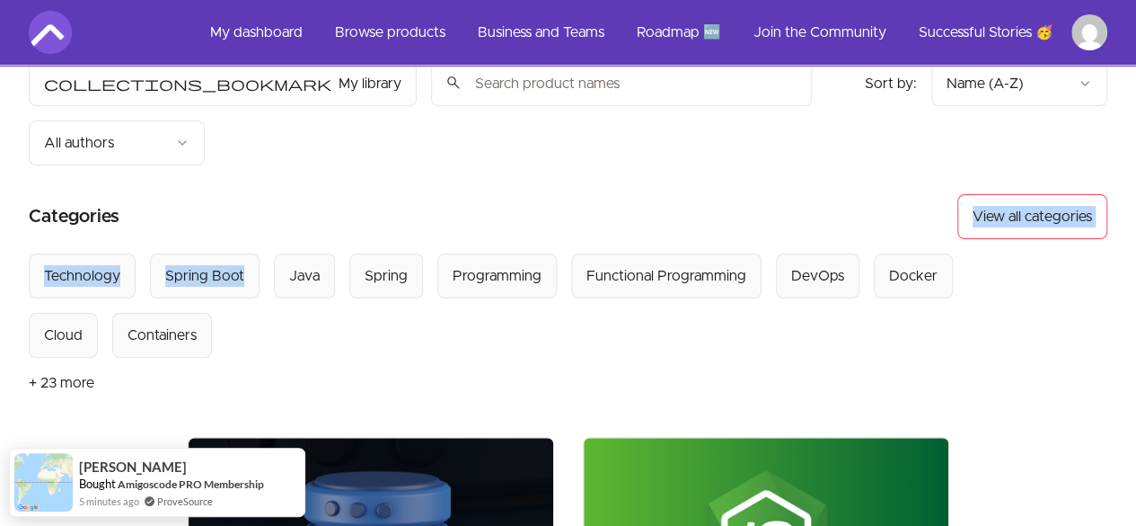
drag, startPoint x: 247, startPoint y: 285, endPoint x: 433, endPoint y: 159, distance: 224.5
click at [433, 194] on article "Categories View all categories Select from all categories: Technology Spring Bo…" at bounding box center [568, 301] width 1079 height 214
click at [433, 194] on section "Categories View all categories" at bounding box center [568, 216] width 1079 height 45
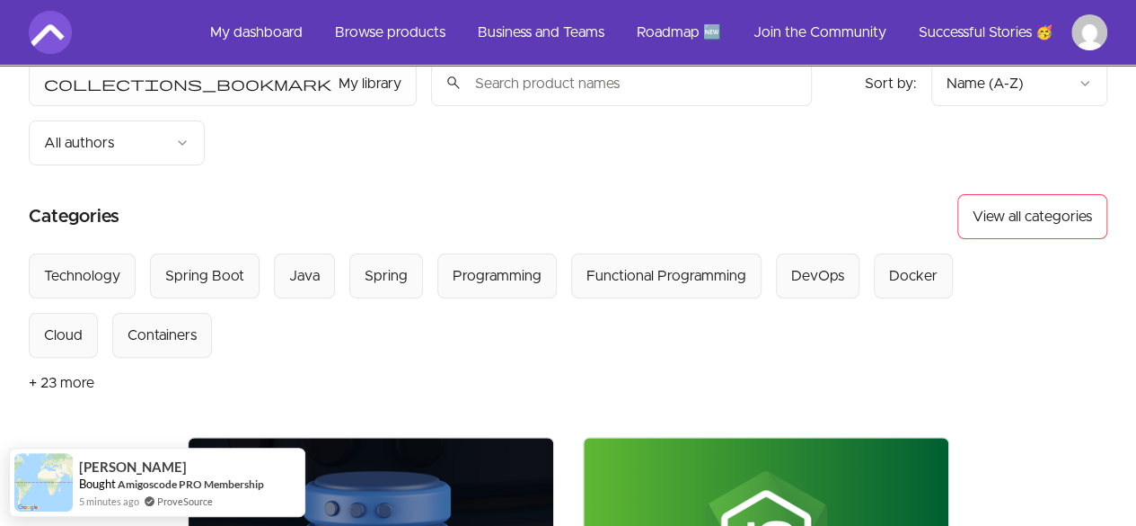
click at [84, 358] on button "+ 23 more" at bounding box center [62, 383] width 66 height 50
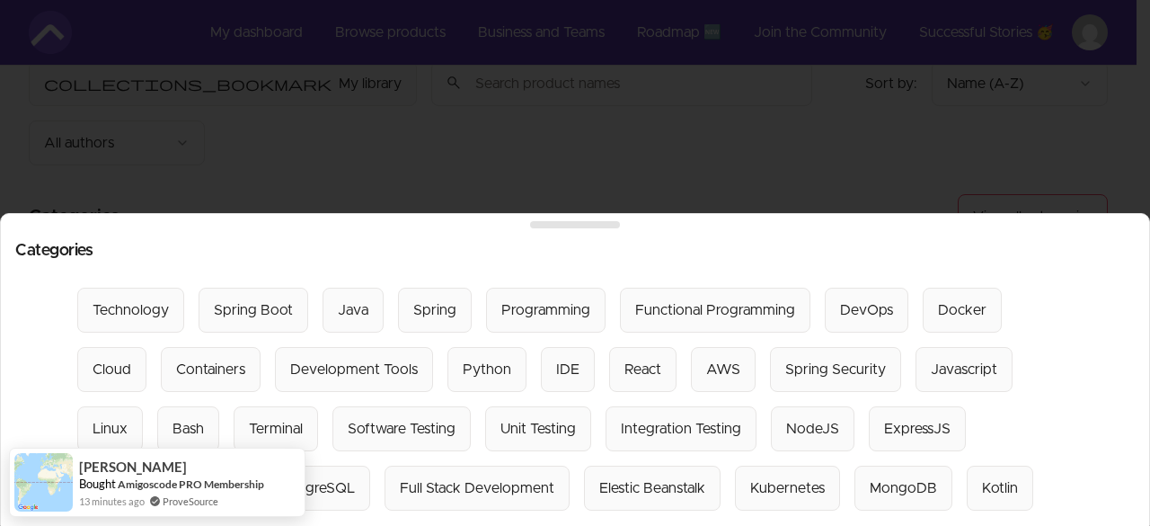
click at [367, 118] on div at bounding box center [575, 263] width 1150 height 526
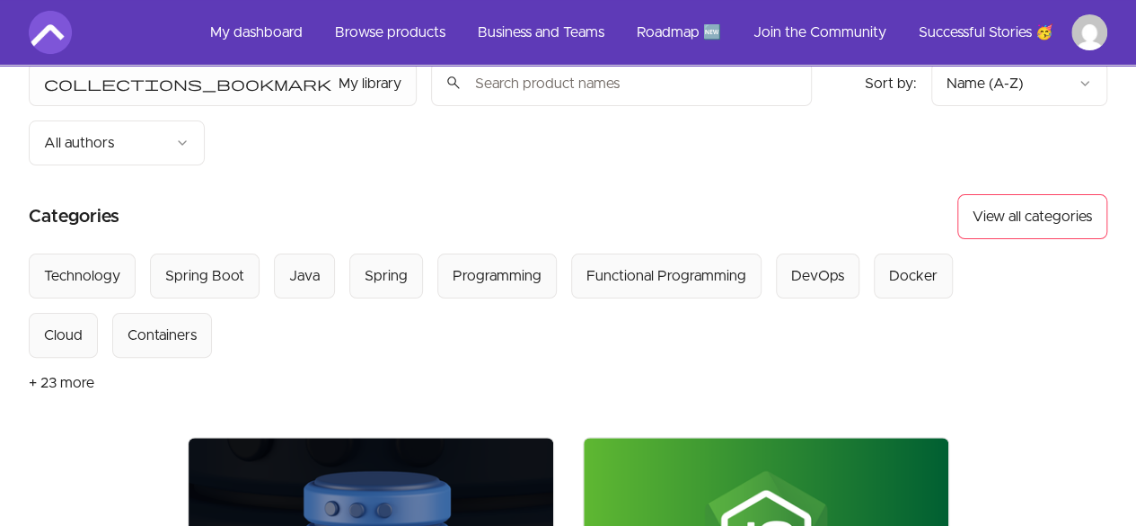
click at [431, 88] on input "search" at bounding box center [621, 83] width 381 height 45
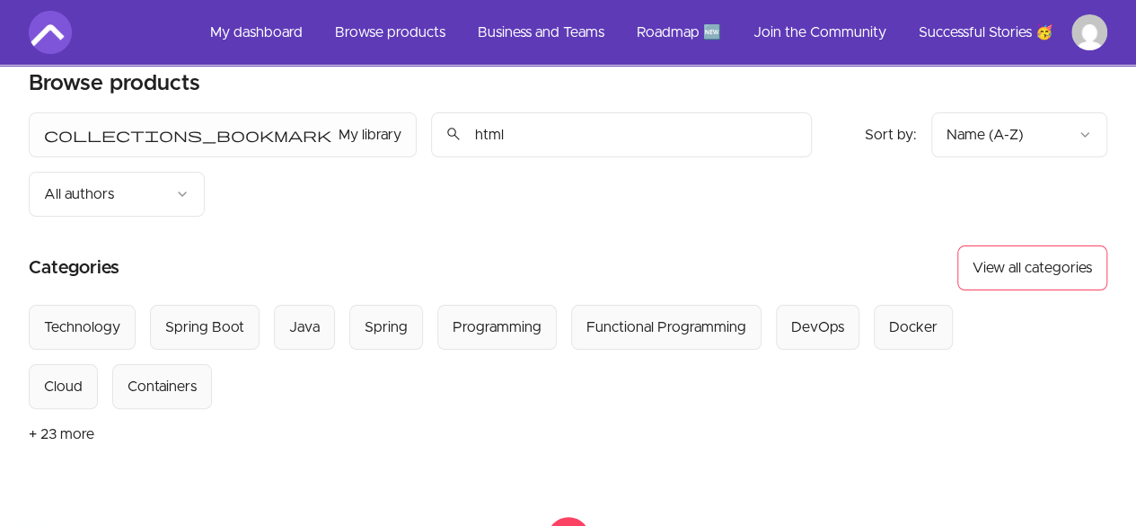
scroll to position [24, 0]
click at [77, 410] on button "+ 23 more" at bounding box center [62, 435] width 66 height 50
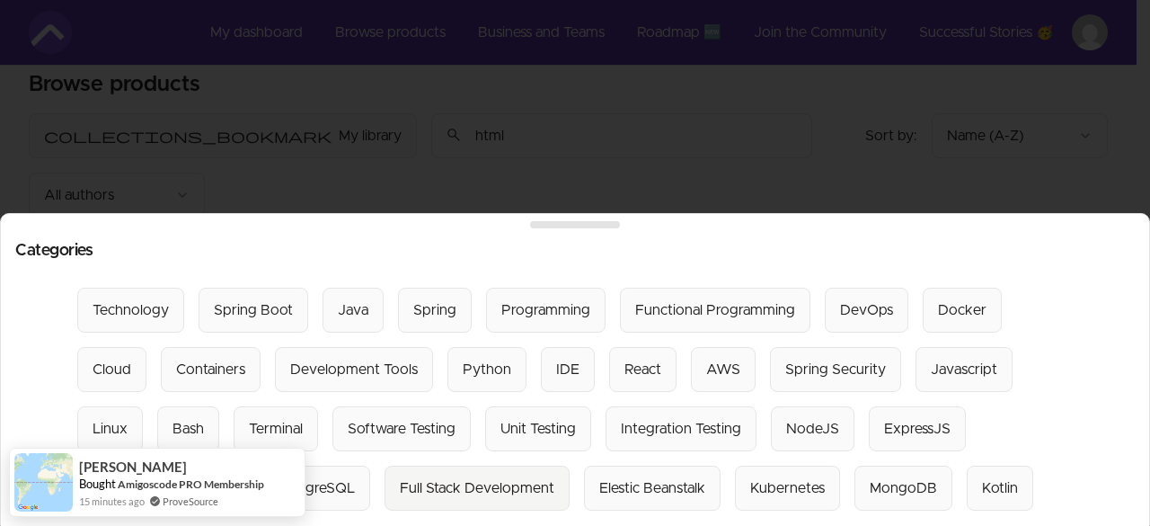
click at [400, 478] on div "Full Stack Development" at bounding box center [477, 488] width 155 height 22
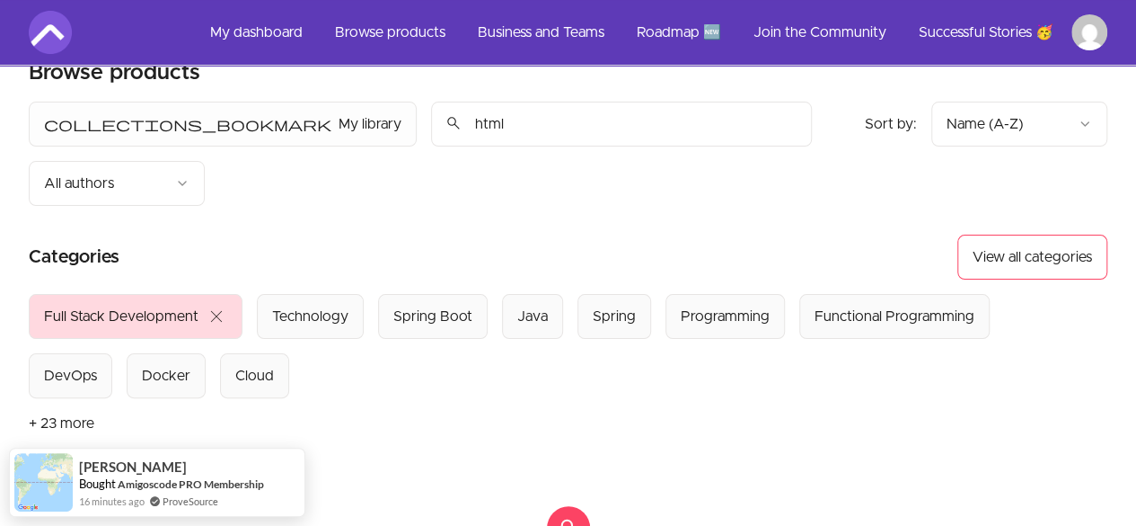
scroll to position [16, 0]
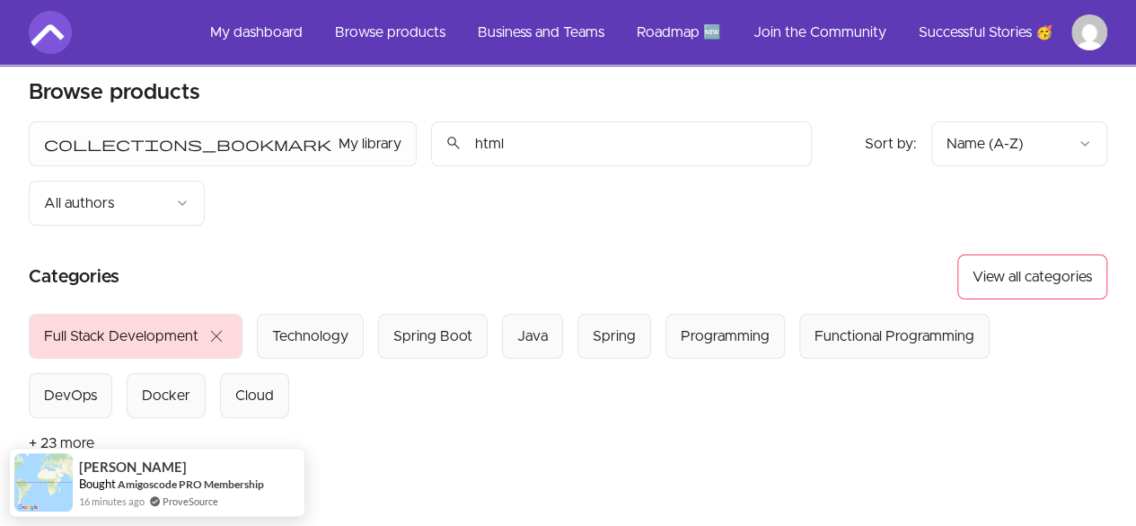
click at [431, 143] on input "html" at bounding box center [621, 143] width 381 height 45
type input "h"
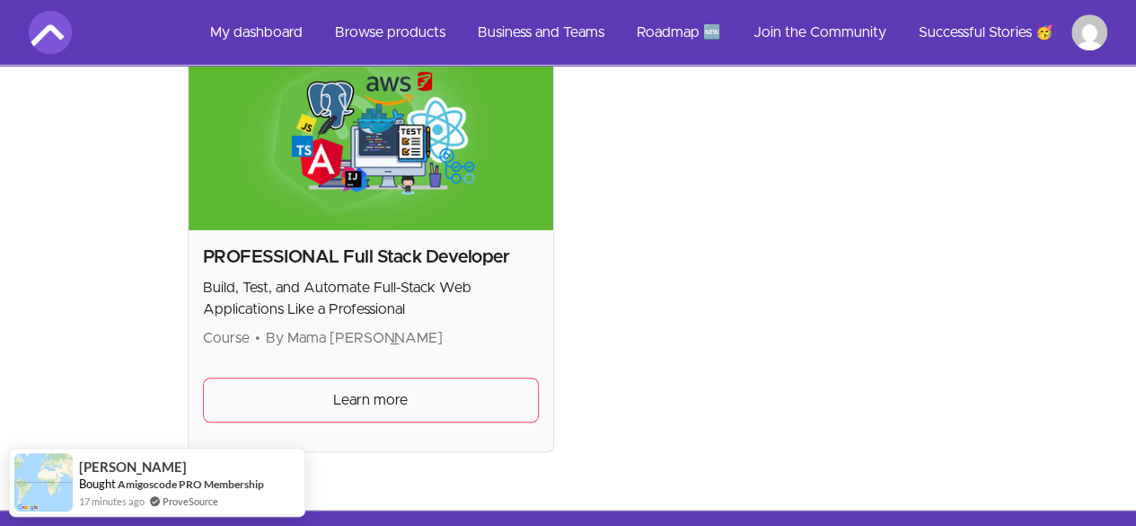
scroll to position [488, 0]
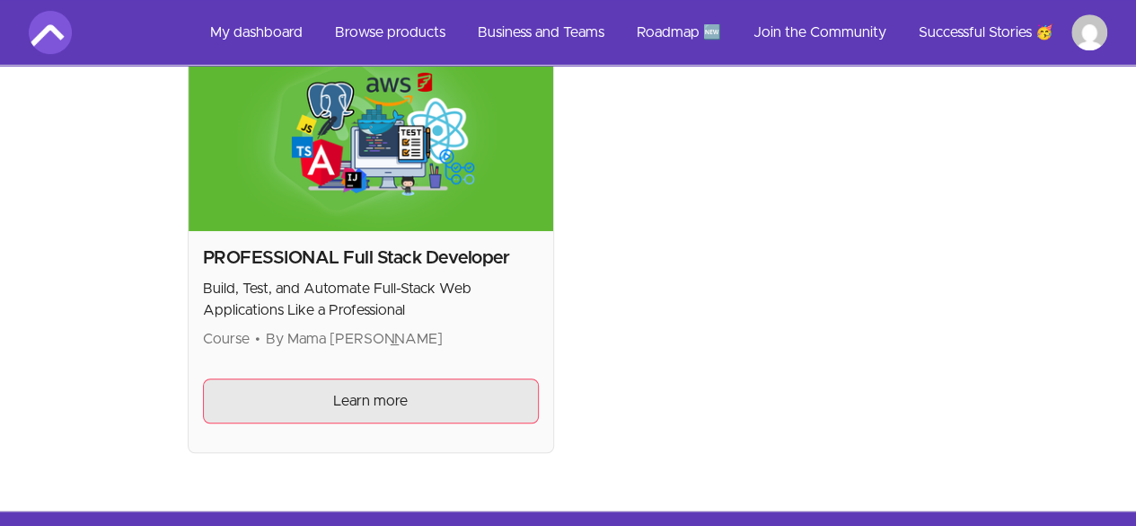
click at [253, 378] on link "Learn more" at bounding box center [371, 400] width 336 height 45
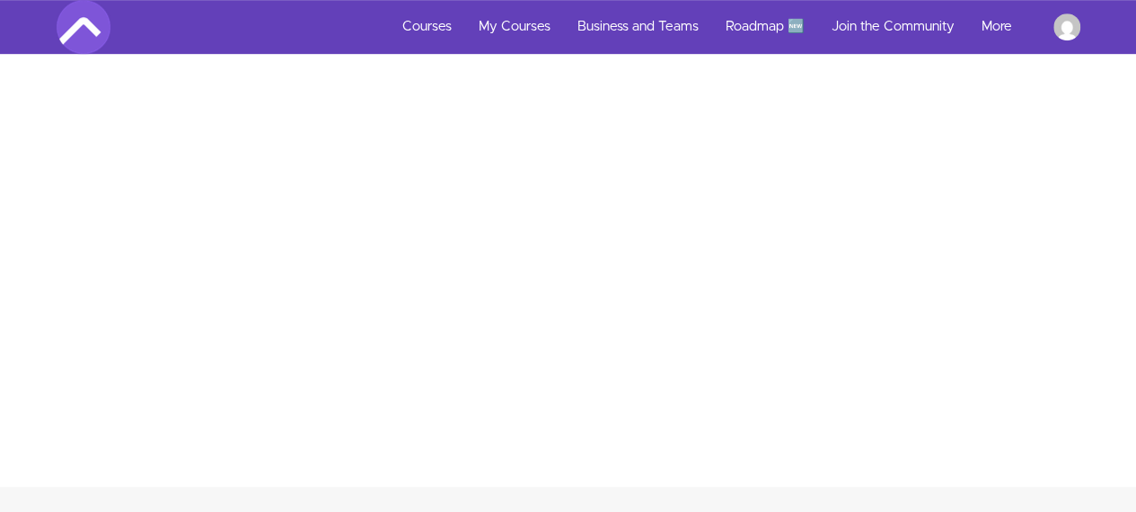
scroll to position [520, 0]
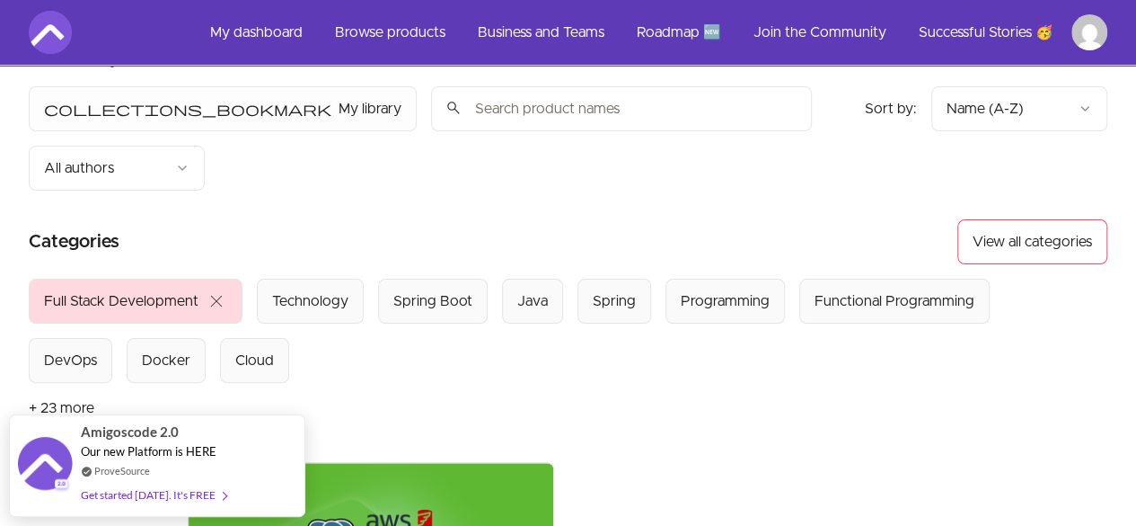
scroll to position [64, 0]
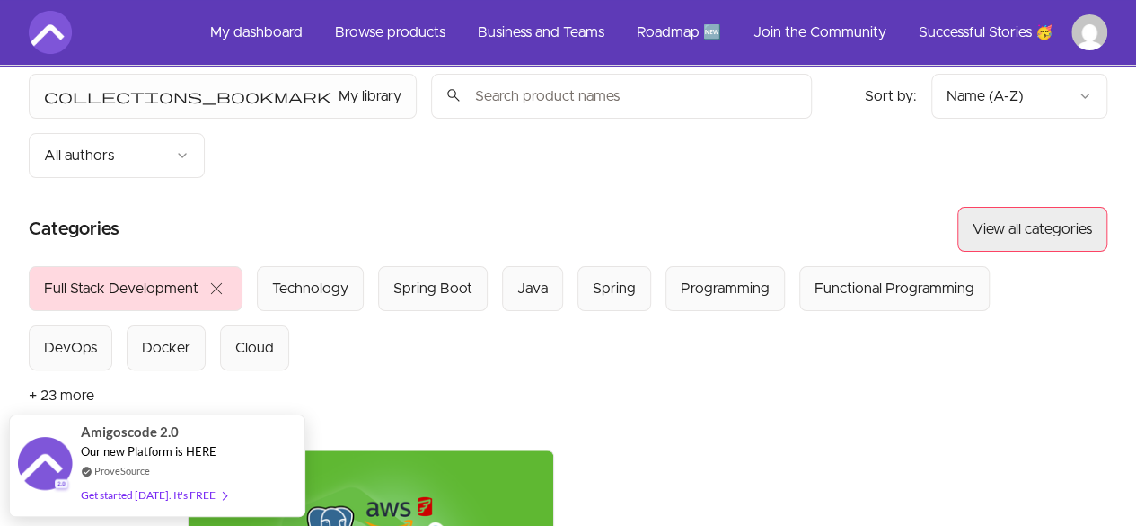
click at [1064, 207] on button "View all categories" at bounding box center [1033, 229] width 150 height 45
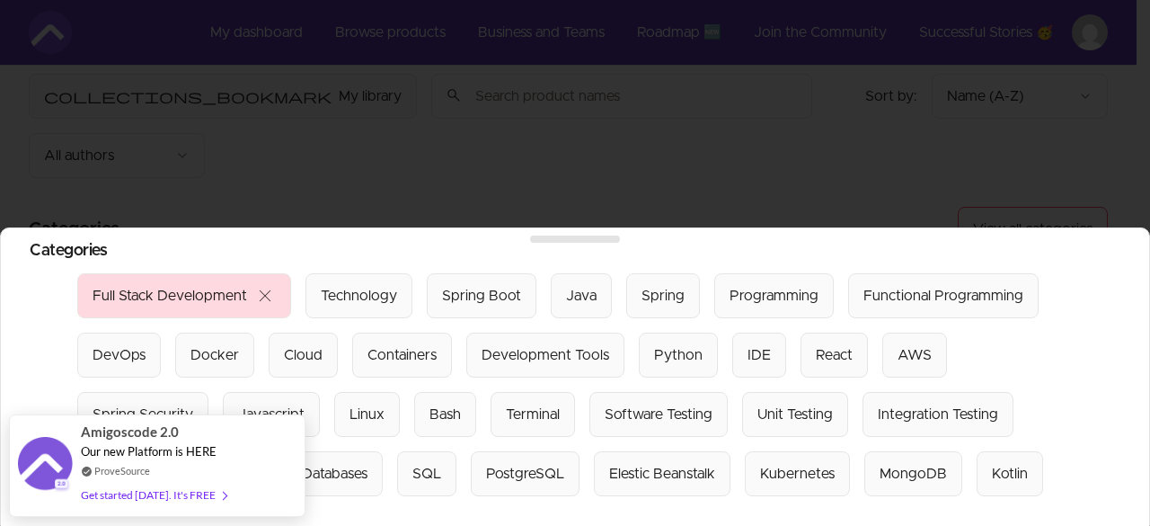
click at [1048, 340] on div "Select from all categories: Full Stack Development close Technology Spring Boot…" at bounding box center [574, 384] width 995 height 223
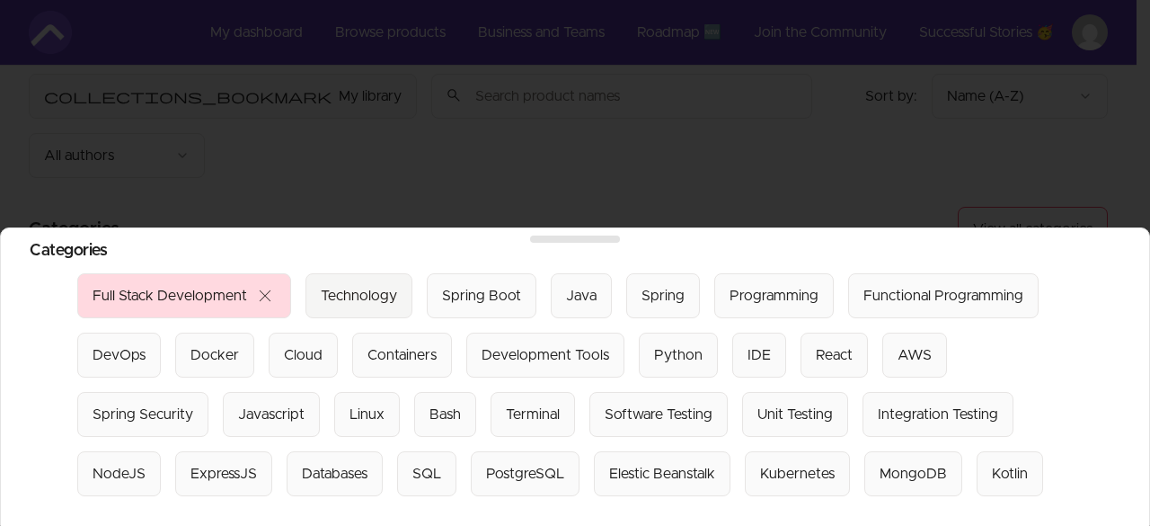
click at [368, 285] on div "Technology" at bounding box center [359, 296] width 76 height 22
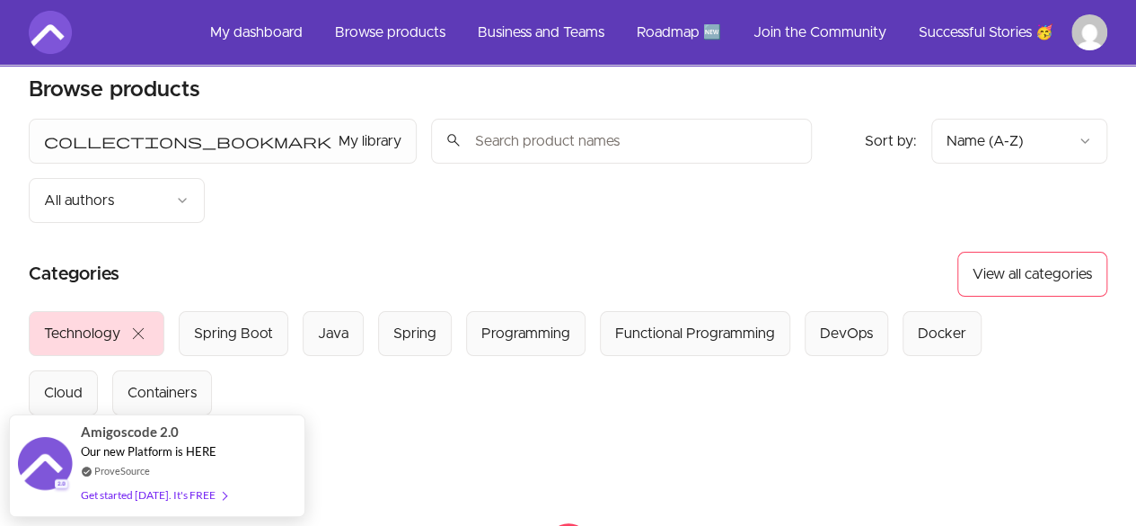
scroll to position [4, 0]
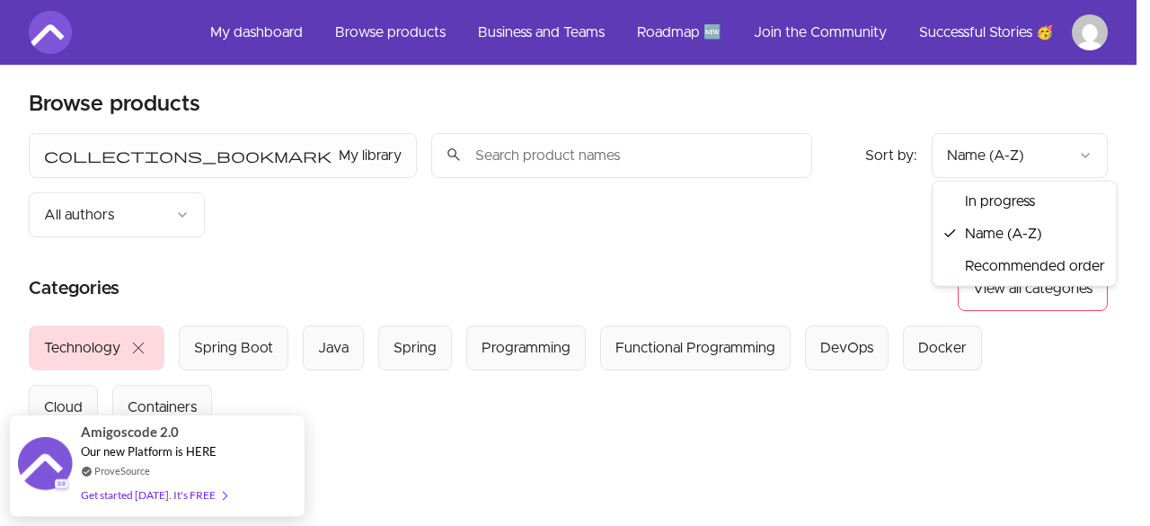
click at [1067, 154] on html "Skip to main content Main menu Includes navigation links and user settings My d…" at bounding box center [575, 450] width 1150 height 909
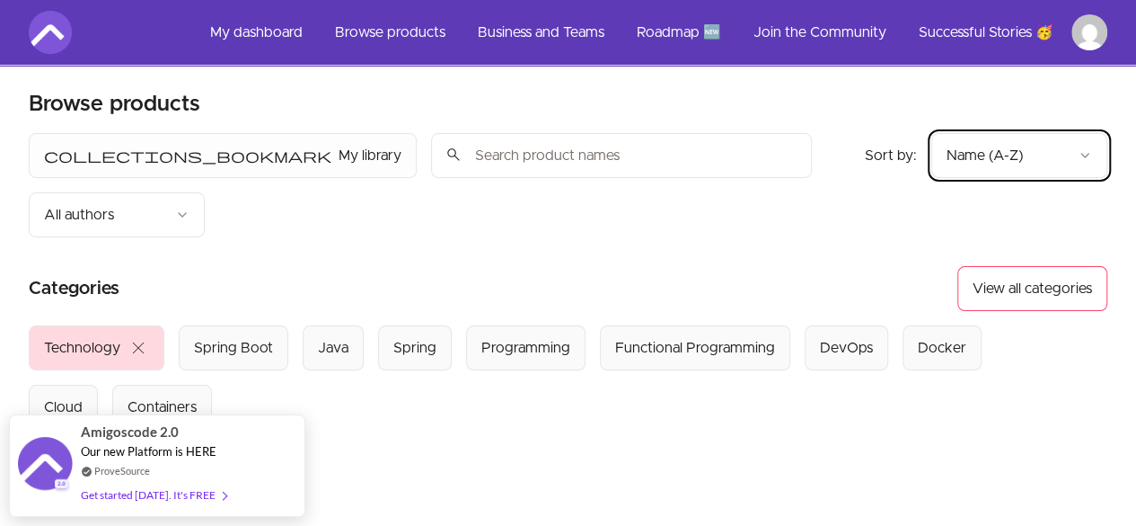
click at [870, 209] on html "Skip to main content Main menu Includes navigation links and user settings My d…" at bounding box center [568, 450] width 1136 height 909
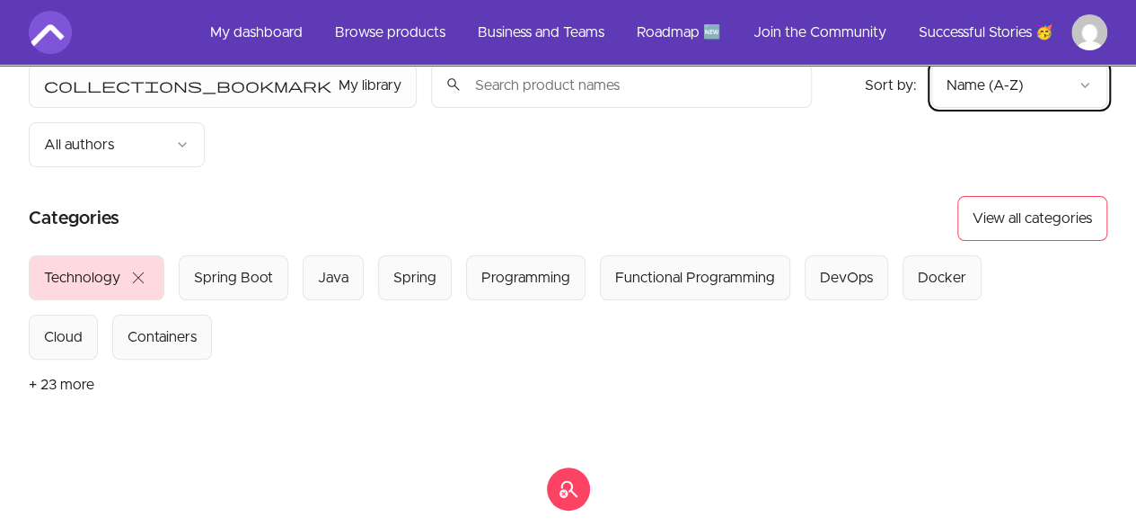
scroll to position [72, 0]
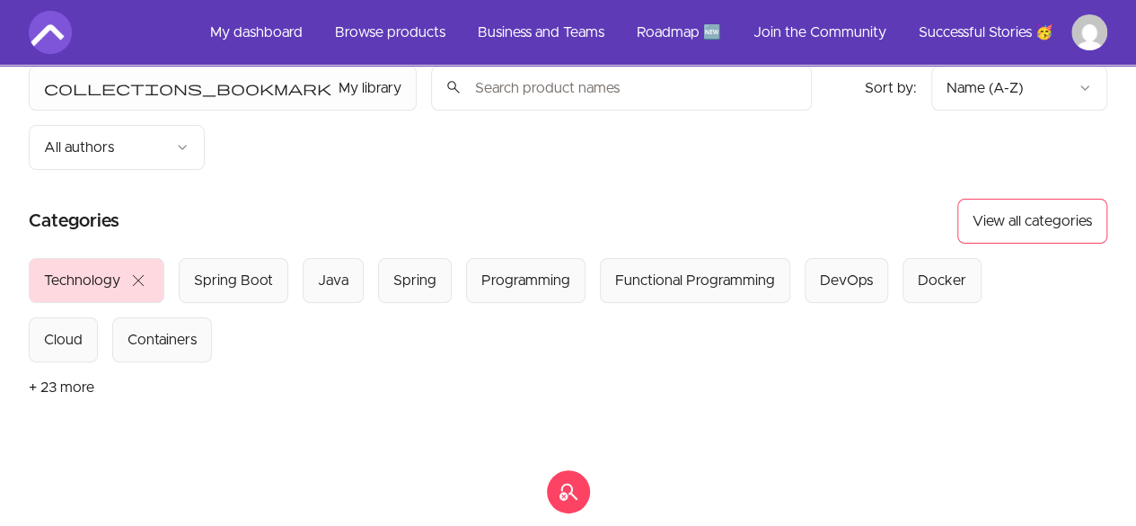
click at [75, 362] on button "+ 23 more" at bounding box center [62, 387] width 66 height 50
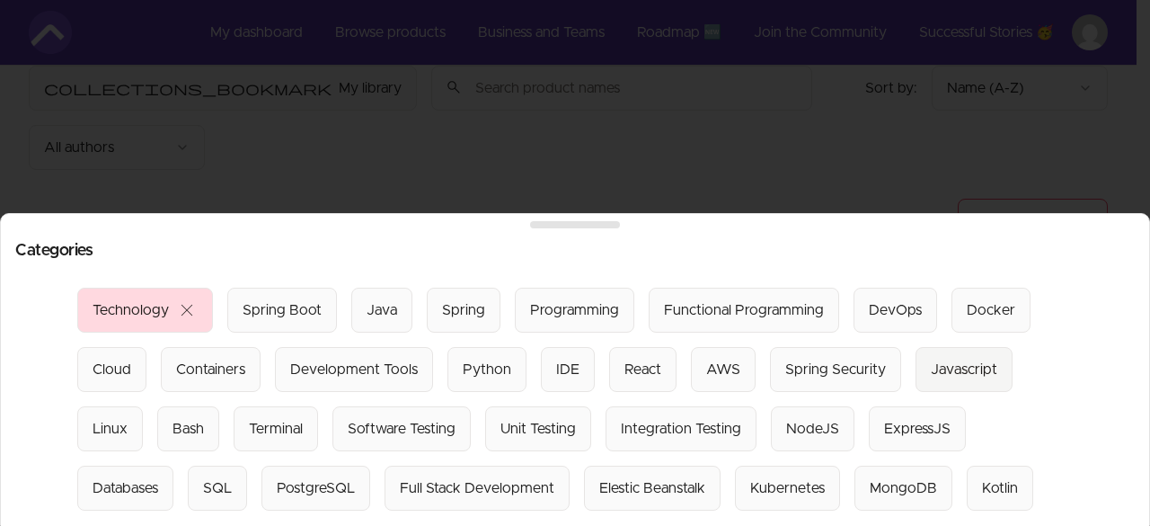
click at [961, 359] on div "Javascript" at bounding box center [964, 369] width 66 height 22
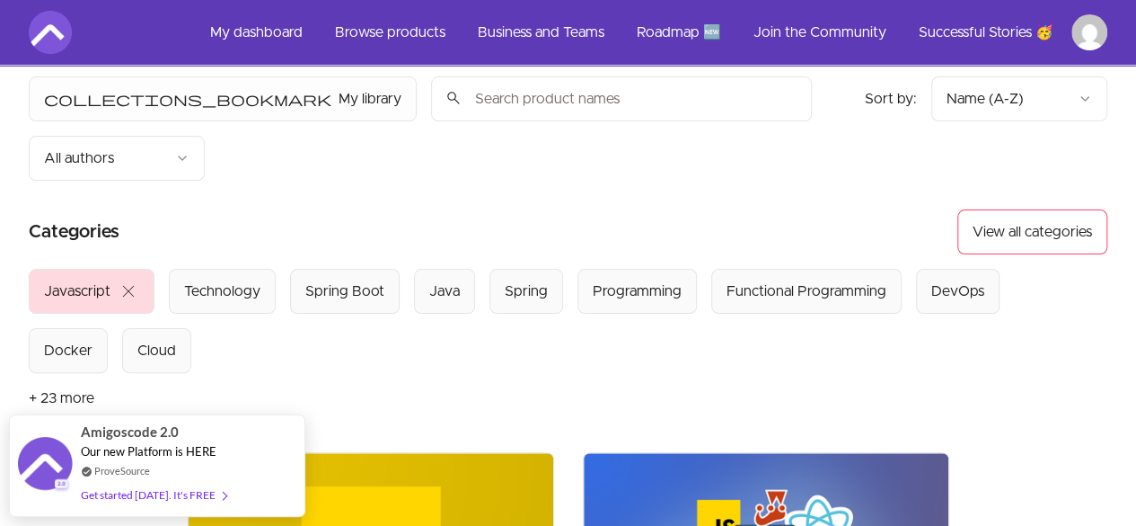
scroll to position [62, 0]
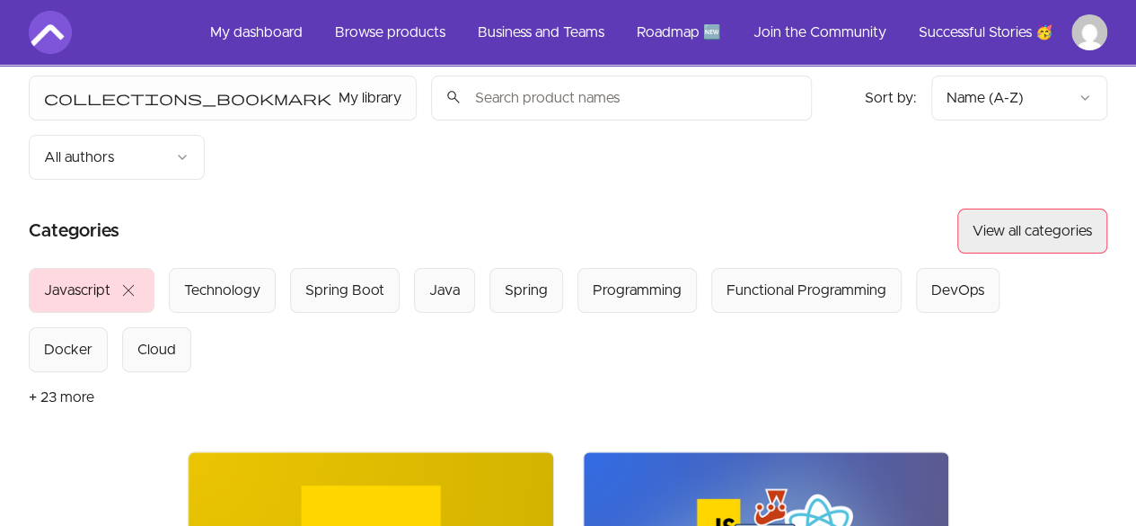
click at [1030, 208] on button "View all categories" at bounding box center [1033, 230] width 150 height 45
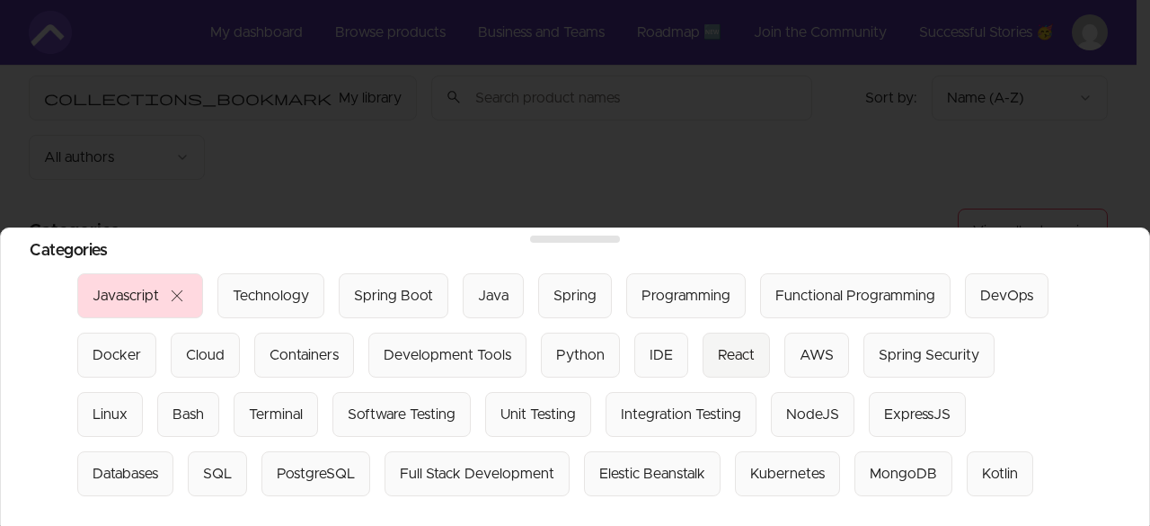
click at [723, 345] on div "React" at bounding box center [736, 355] width 37 height 22
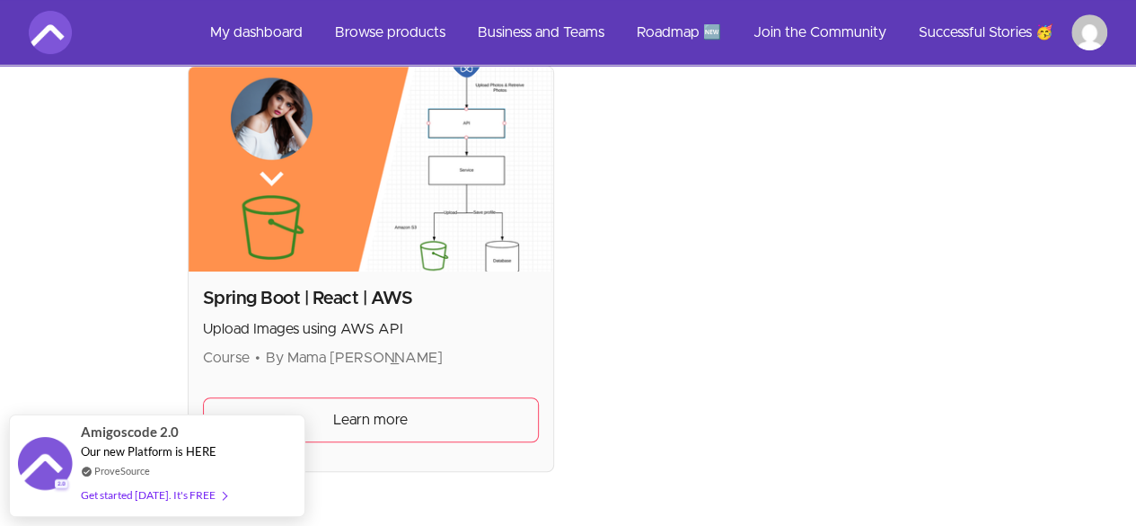
scroll to position [429, 0]
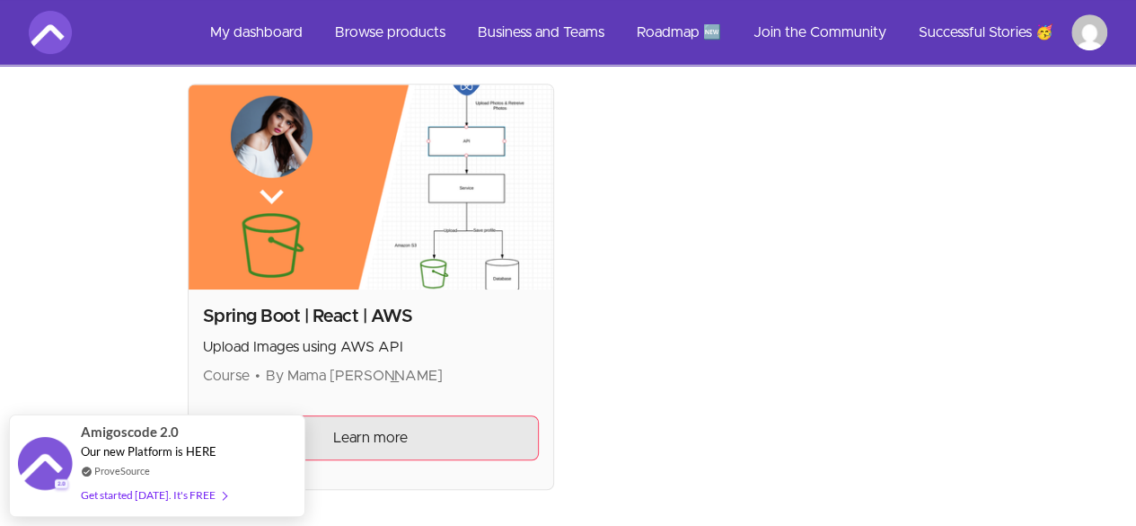
click at [268, 415] on link "Learn more" at bounding box center [371, 437] width 336 height 45
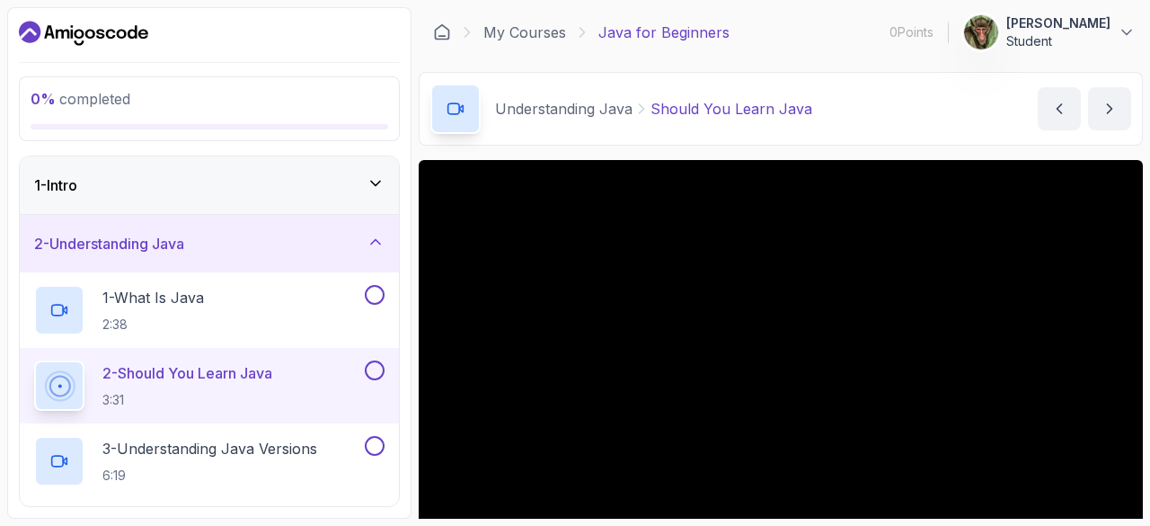
scroll to position [76, 0]
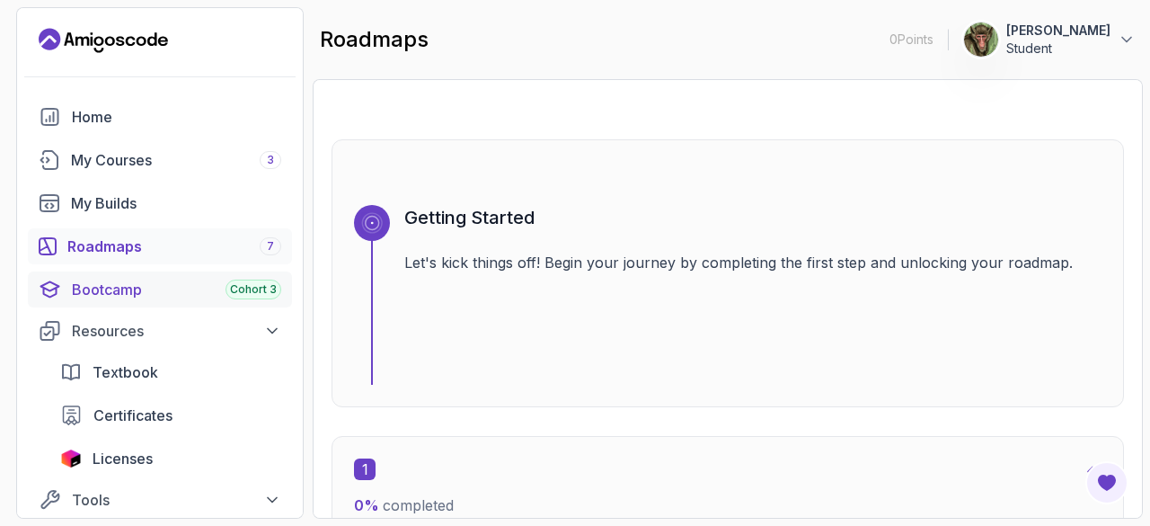
scroll to position [134, 0]
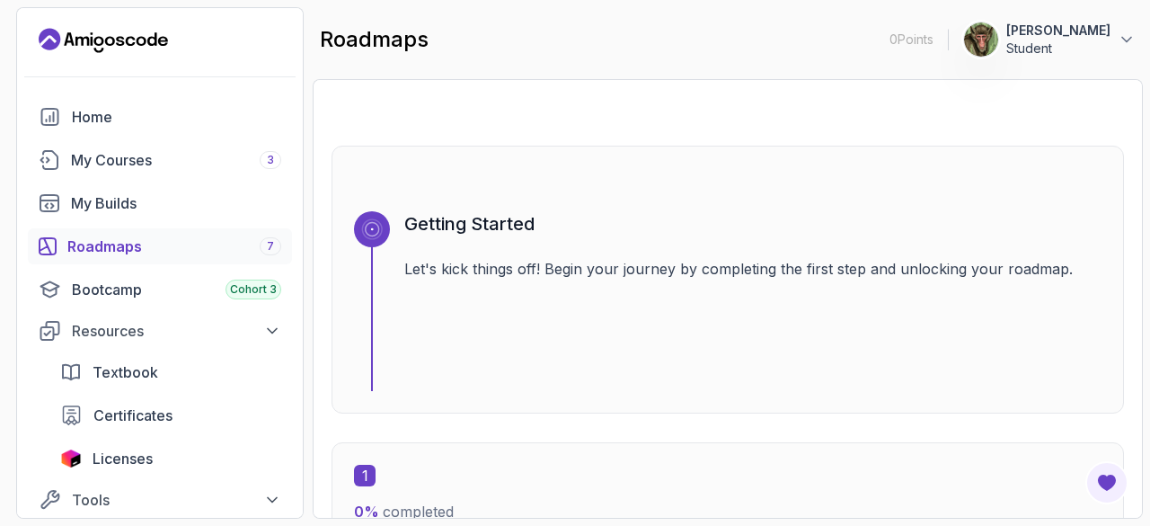
click at [144, 243] on div "Roadmaps 7" at bounding box center [174, 246] width 214 height 22
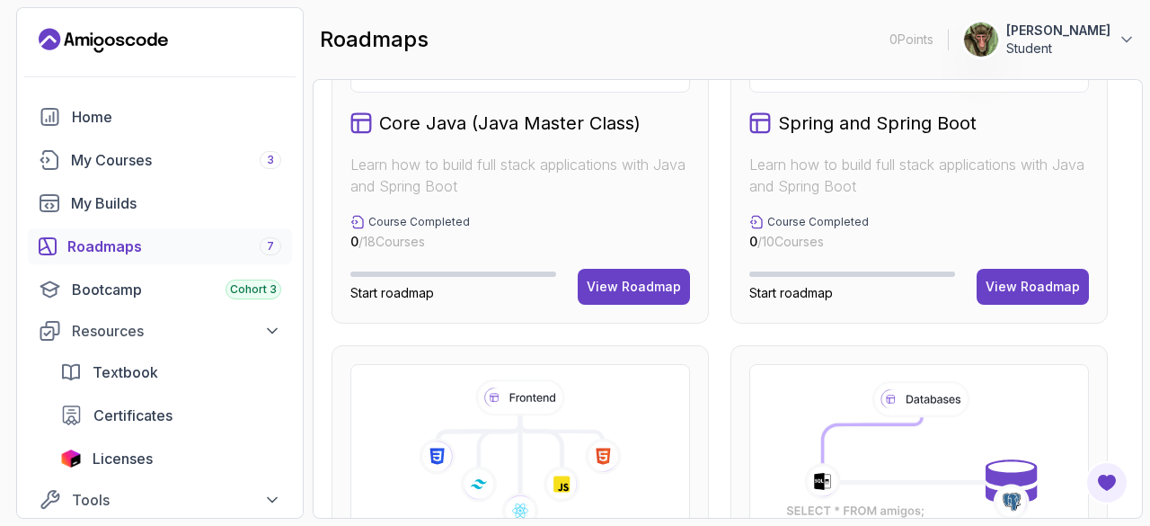
scroll to position [784, 0]
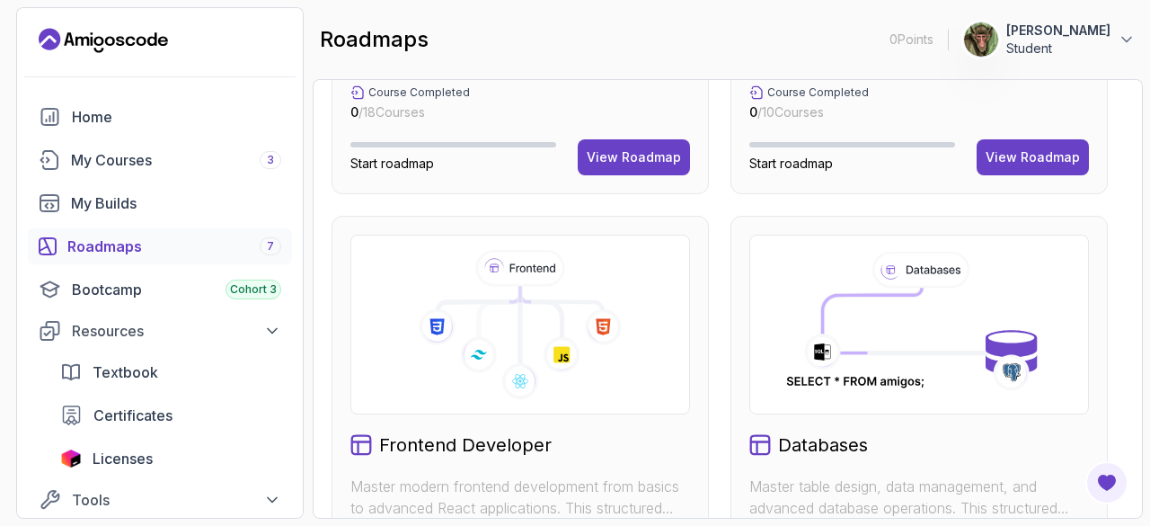
click at [551, 342] on icon at bounding box center [561, 354] width 37 height 37
click at [420, 332] on icon at bounding box center [437, 326] width 37 height 37
click at [529, 331] on icon at bounding box center [520, 324] width 309 height 149
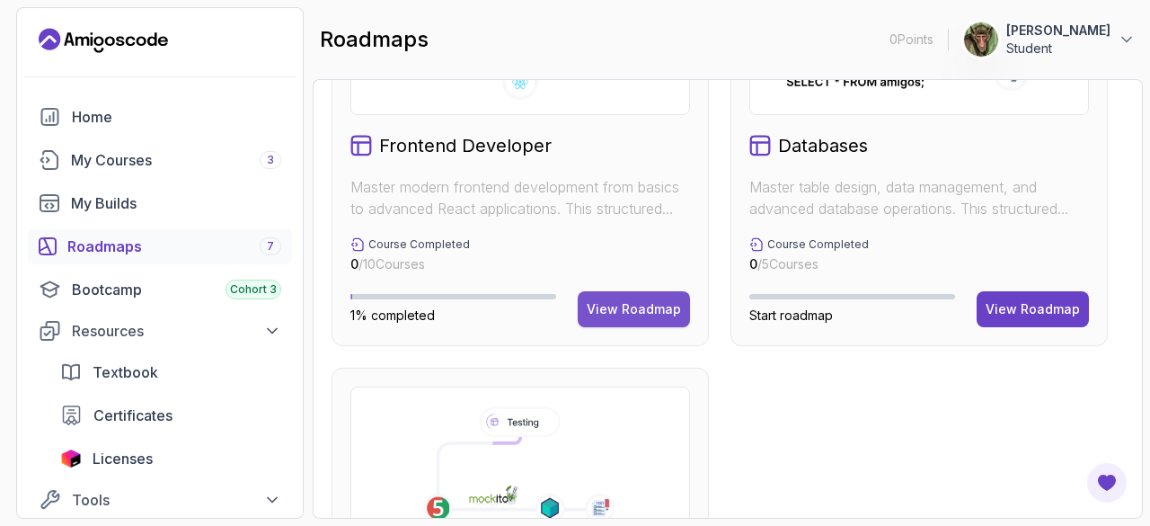
scroll to position [1084, 0]
click at [641, 305] on div "View Roadmap" at bounding box center [634, 308] width 94 height 18
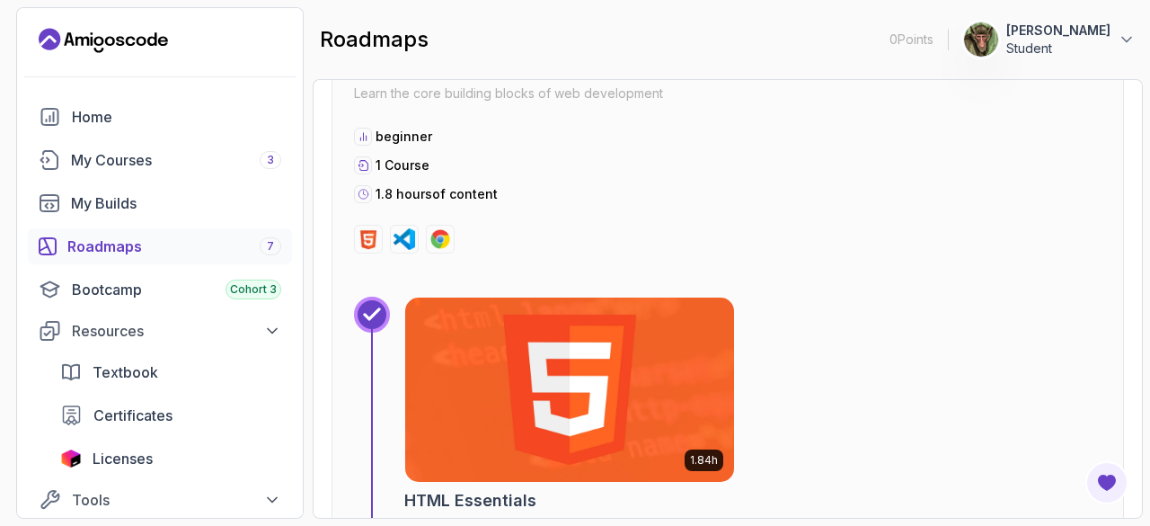
scroll to position [2073, 0]
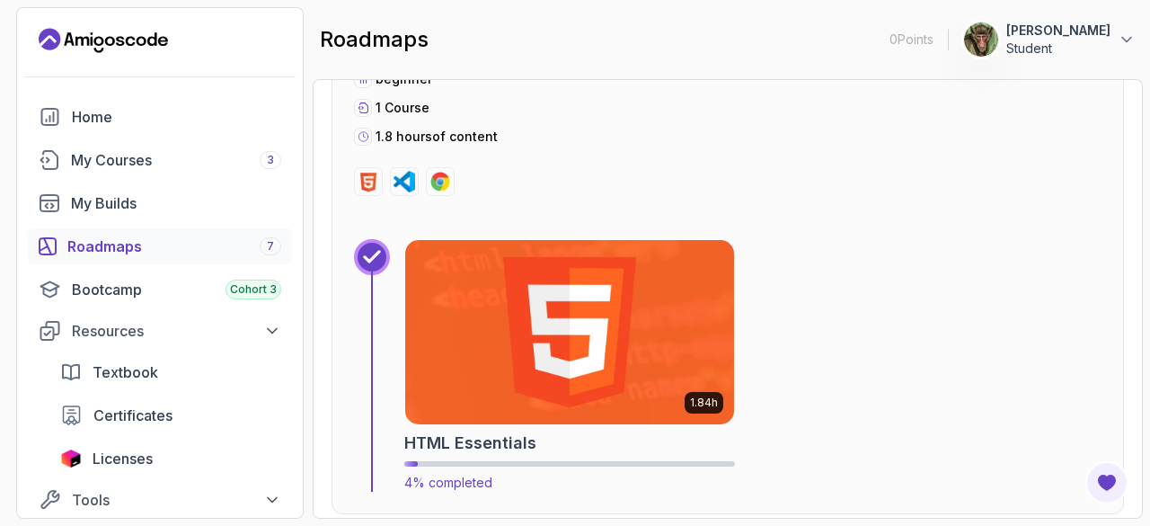
click at [543, 300] on img at bounding box center [569, 331] width 345 height 193
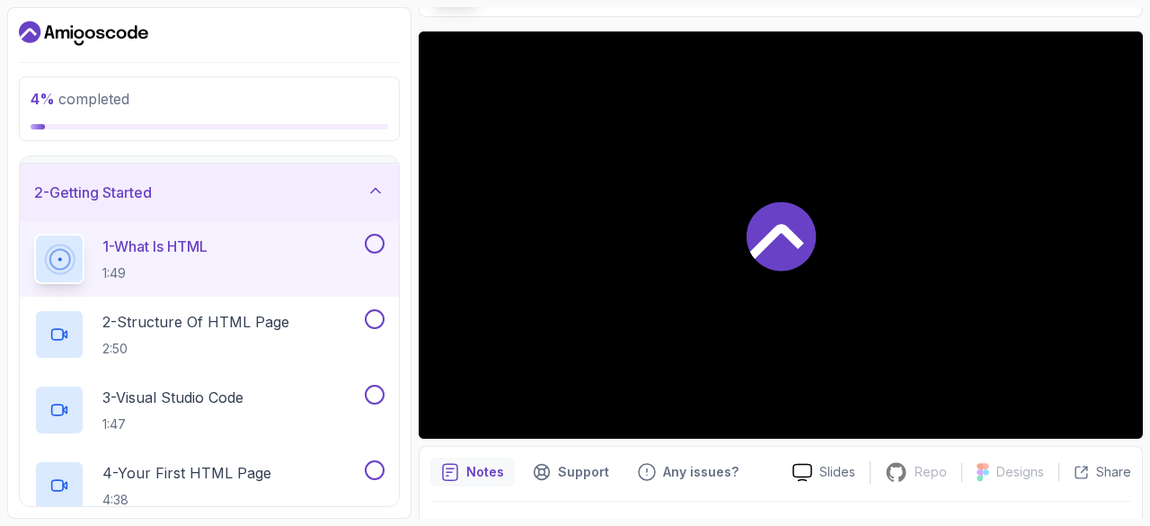
scroll to position [52, 0]
click at [211, 331] on h2 "2 - Structure Of HTML Page 2:50" at bounding box center [195, 333] width 187 height 47
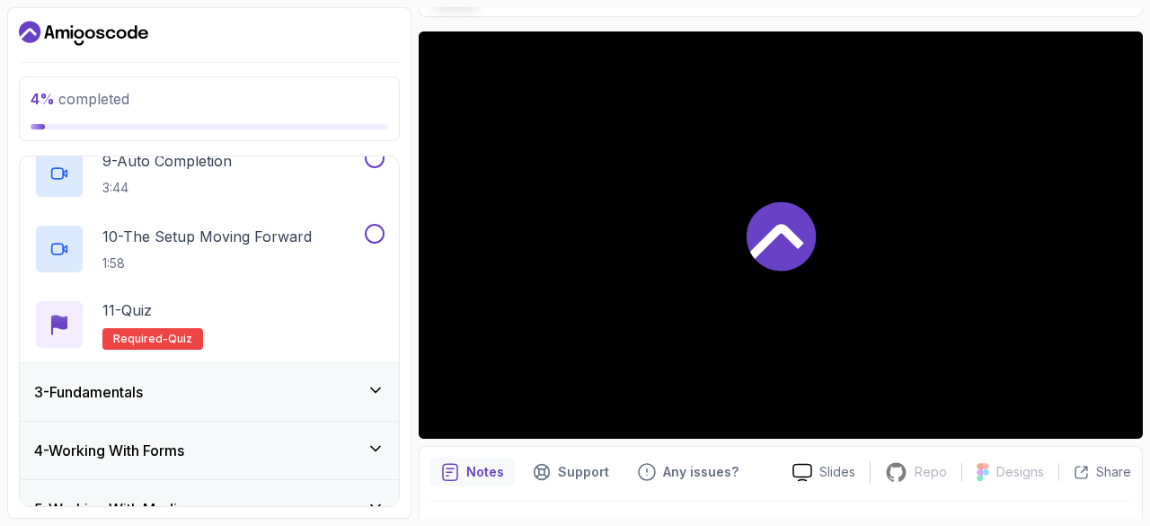
scroll to position [827, 0]
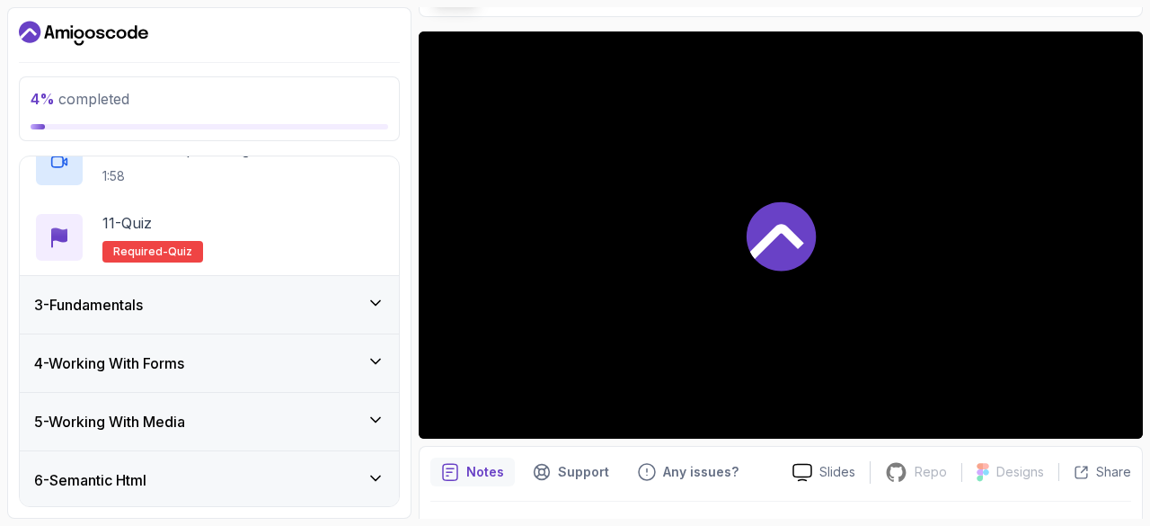
click at [338, 316] on div "3 - Fundamentals" at bounding box center [209, 304] width 379 height 57
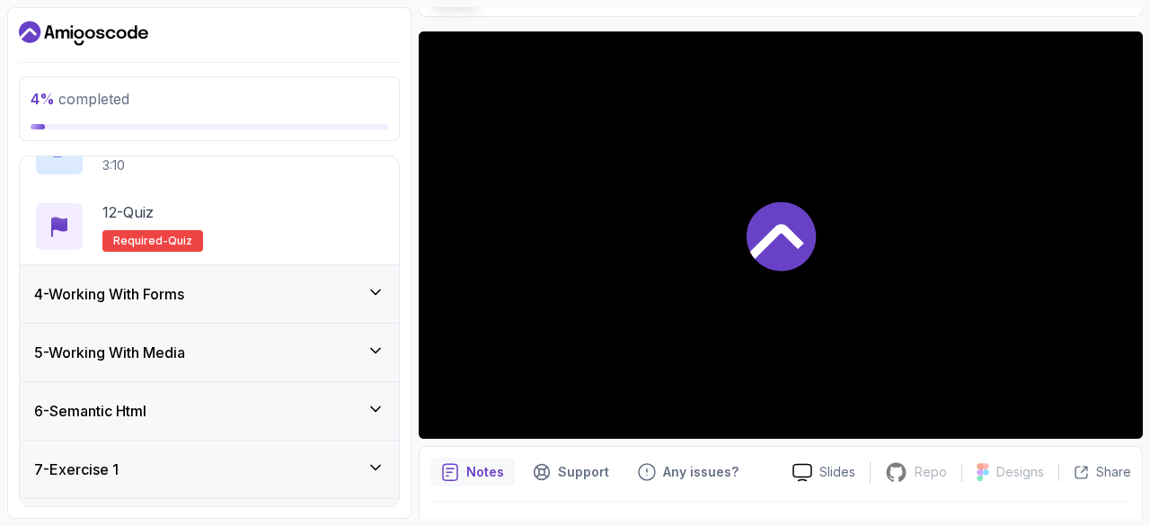
scroll to position [978, 0]
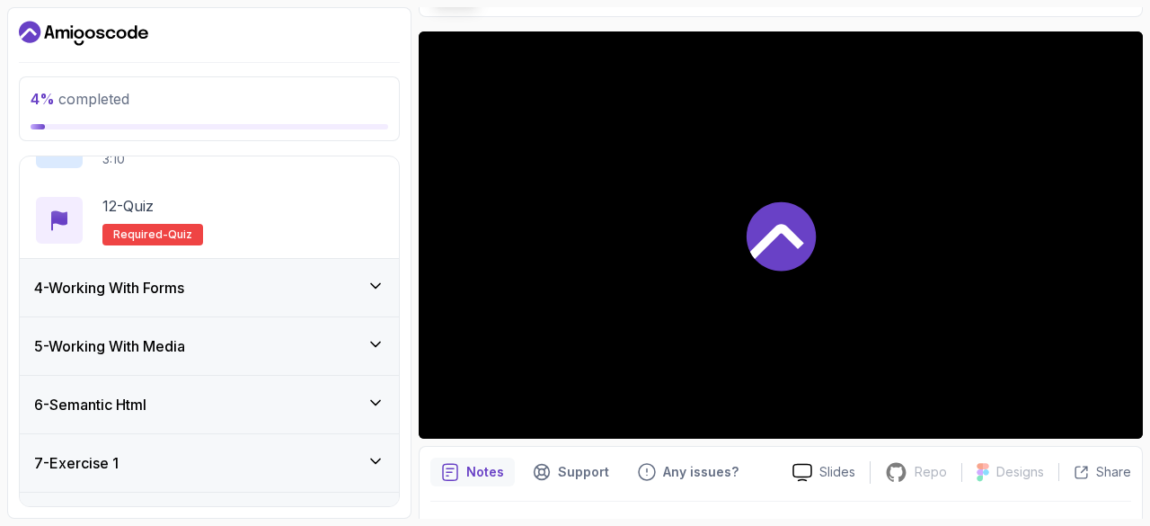
click at [281, 285] on div "4 - Working With Forms" at bounding box center [209, 288] width 350 height 22
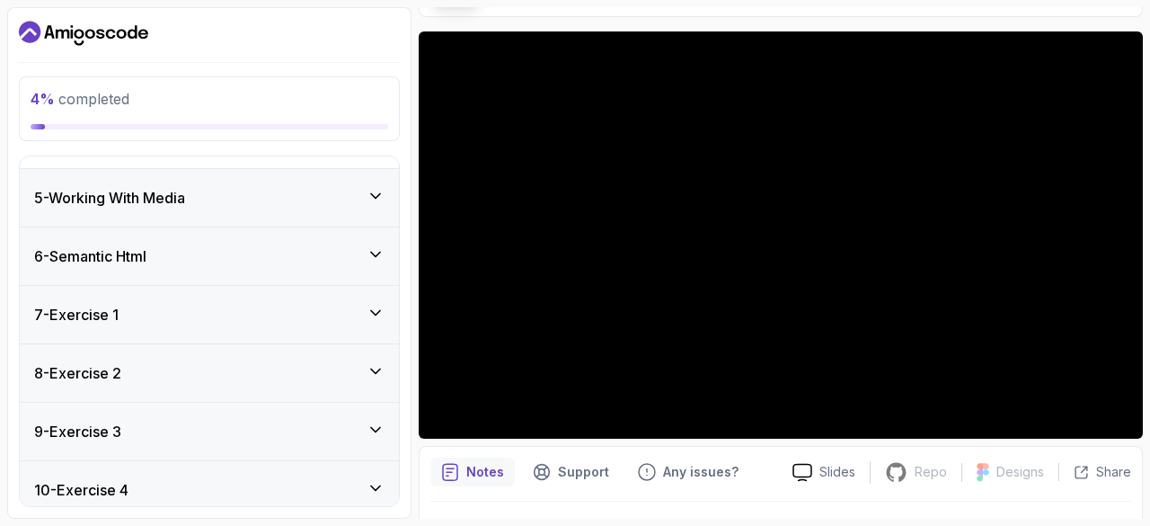
scroll to position [739, 0]
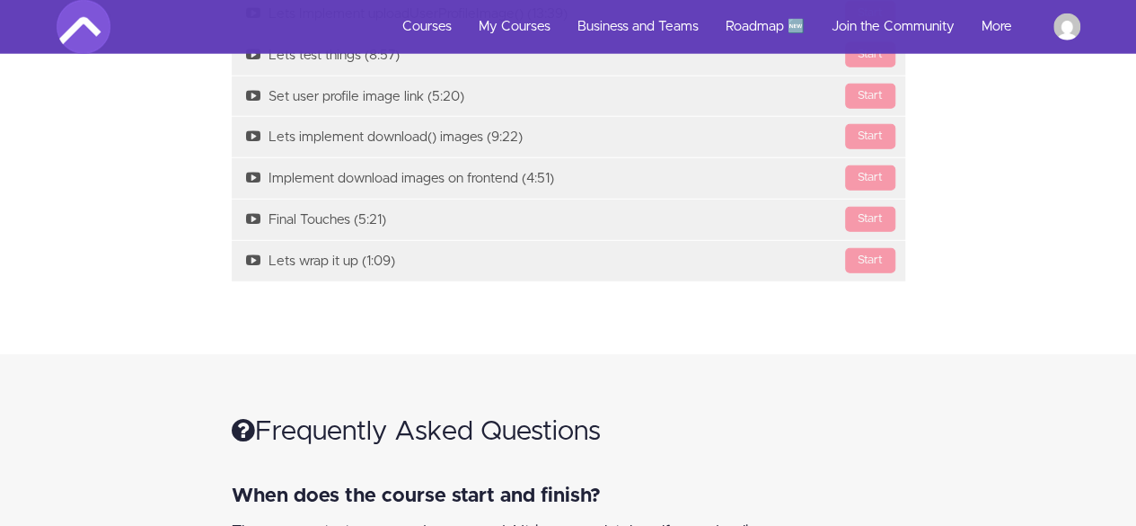
scroll to position [2380, 0]
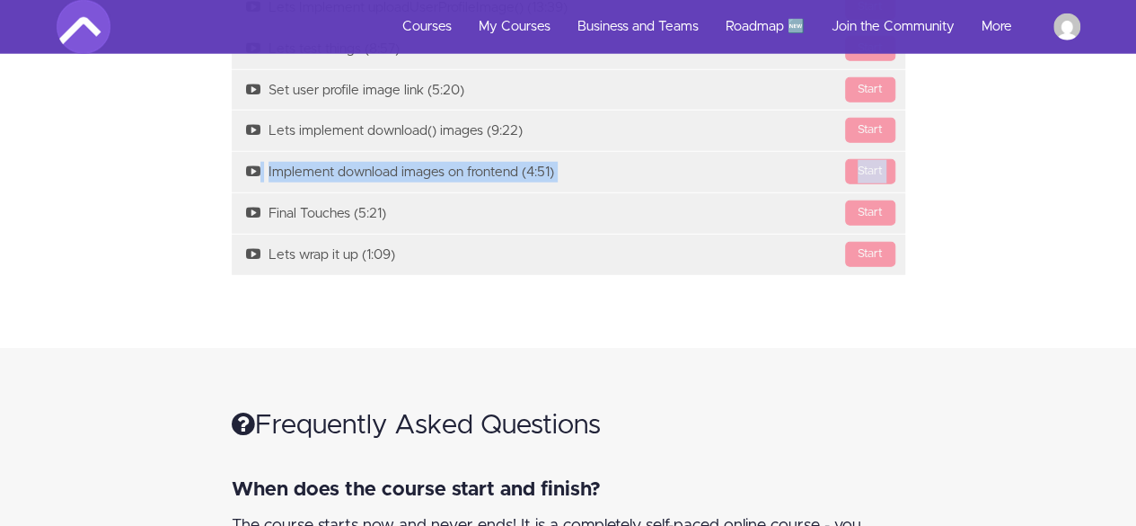
drag, startPoint x: 132, startPoint y: 156, endPoint x: 104, endPoint y: 132, distance: 36.9
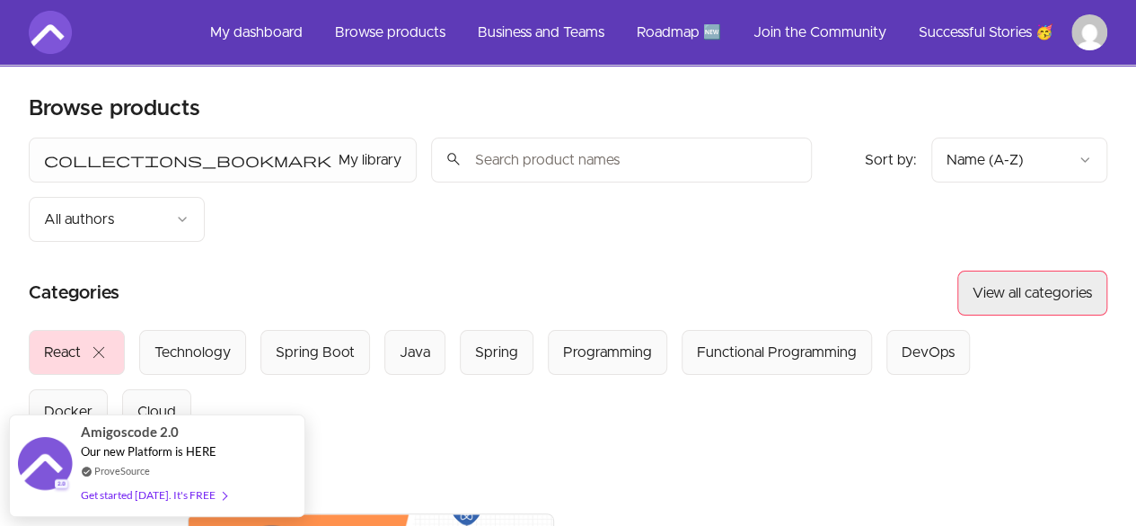
click at [1030, 270] on button "View all categories" at bounding box center [1033, 292] width 150 height 45
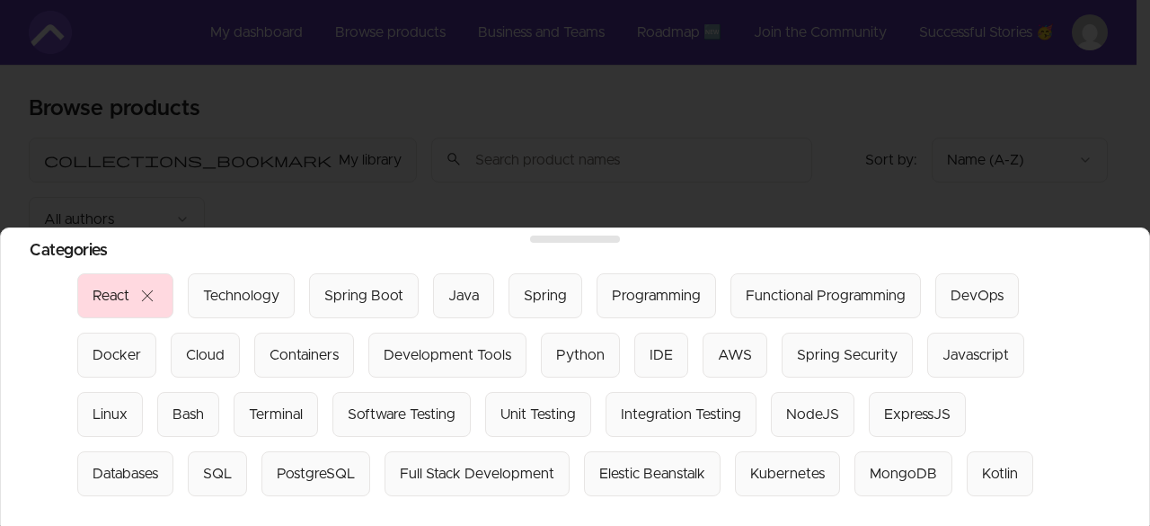
click at [1011, 184] on div at bounding box center [575, 263] width 1150 height 526
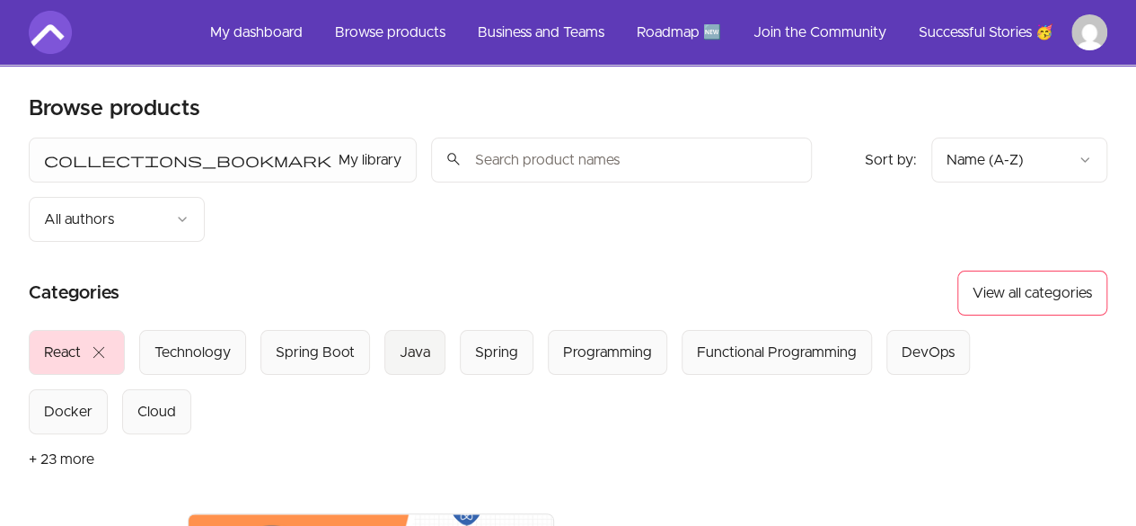
click at [414, 341] on div "Java" at bounding box center [415, 352] width 31 height 22
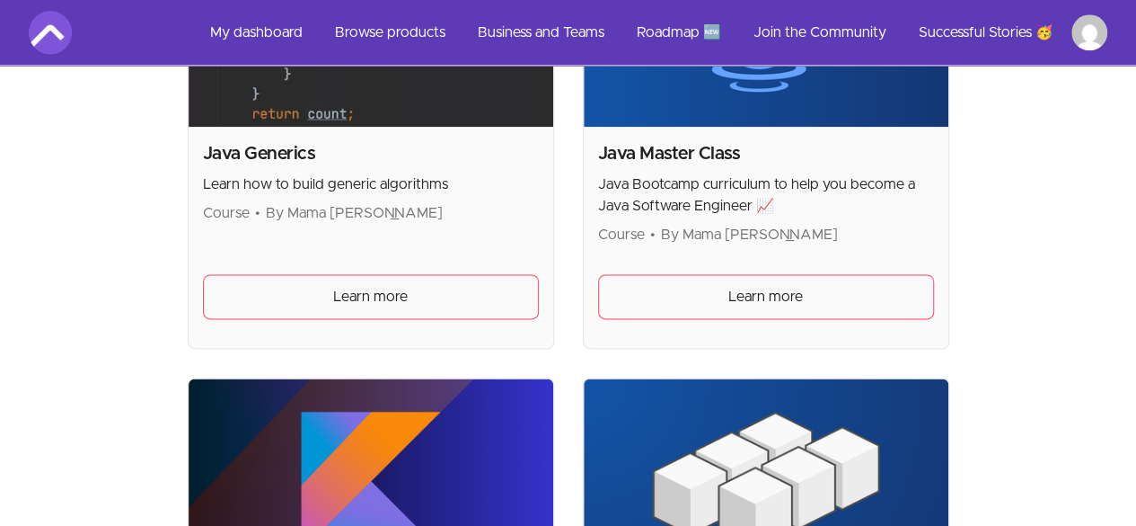
scroll to position [1521, 0]
